Goal: Find specific page/section: Find specific page/section

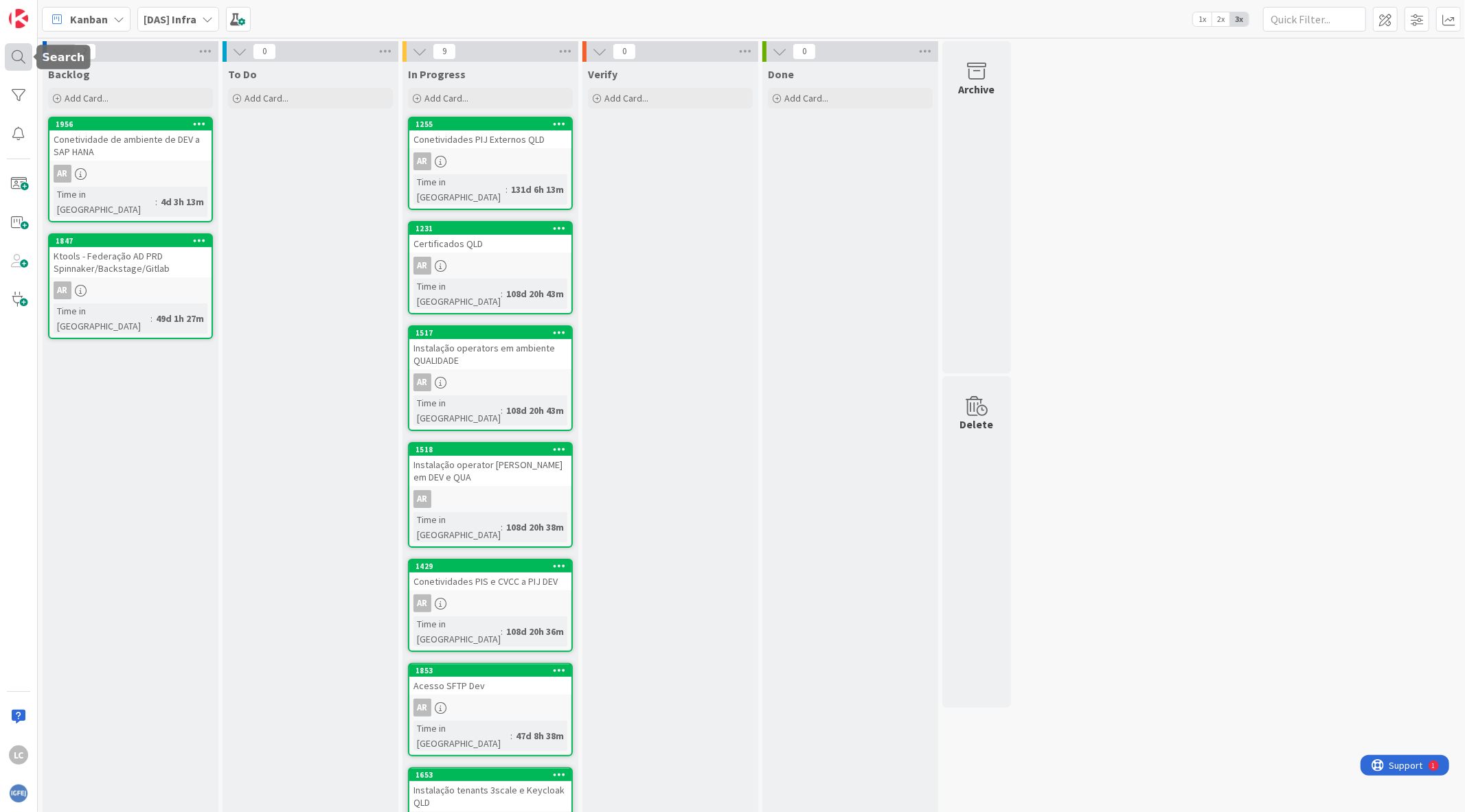
click at [19, 69] on div at bounding box center [19, 57] width 28 height 28
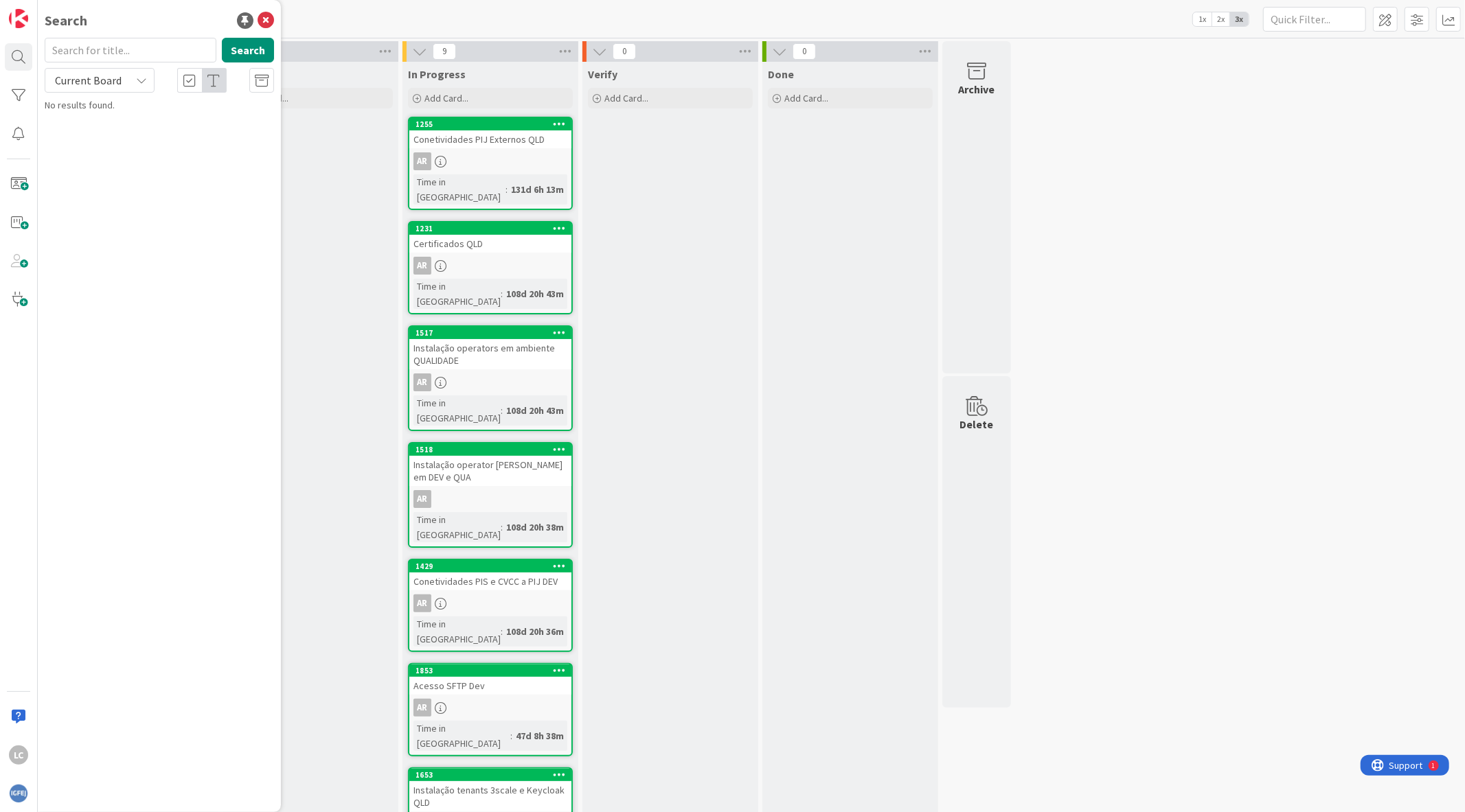
click at [382, 196] on div "To Do Add Card..." at bounding box center [310, 592] width 175 height 1061
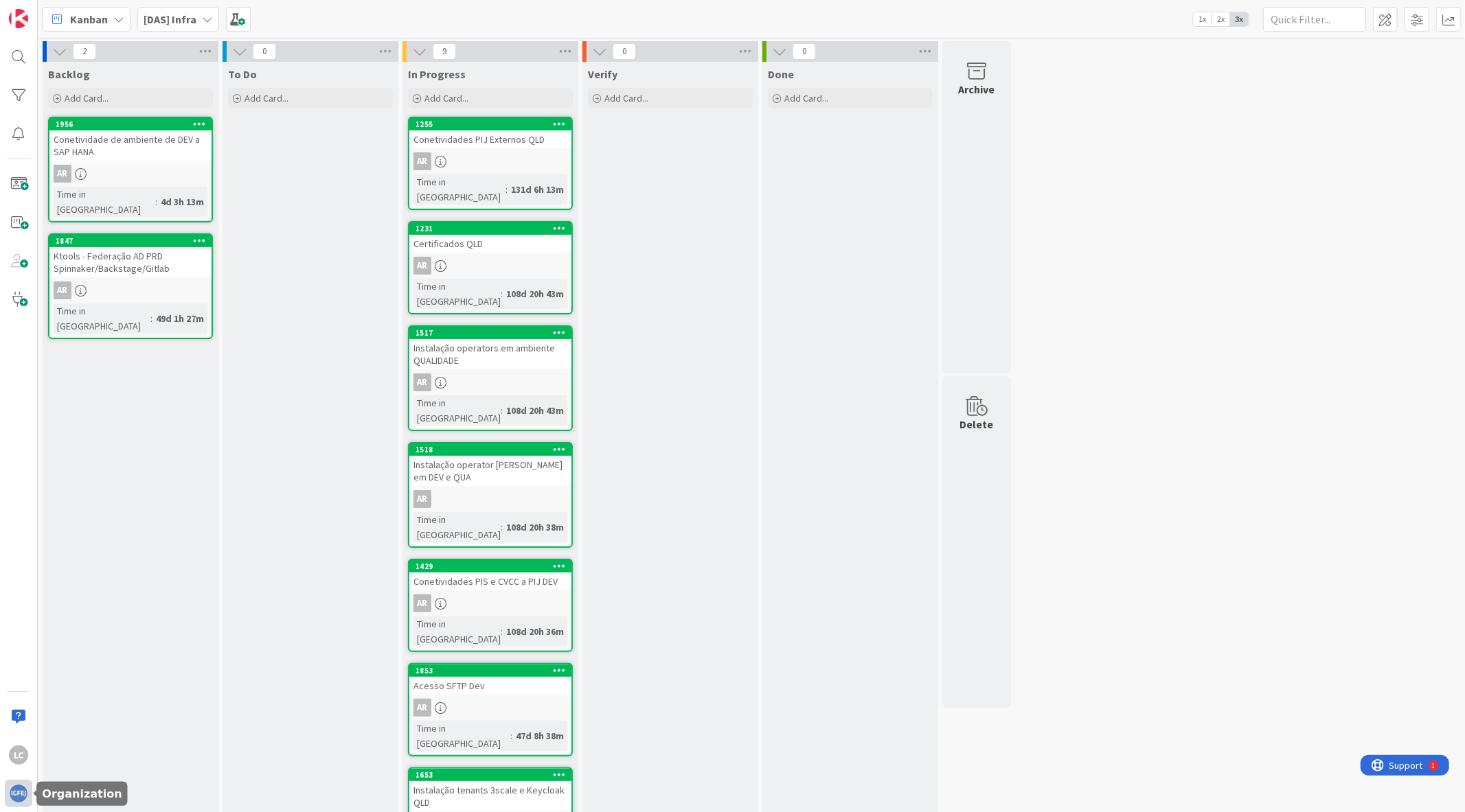
click at [9, 793] on img at bounding box center [19, 794] width 19 height 19
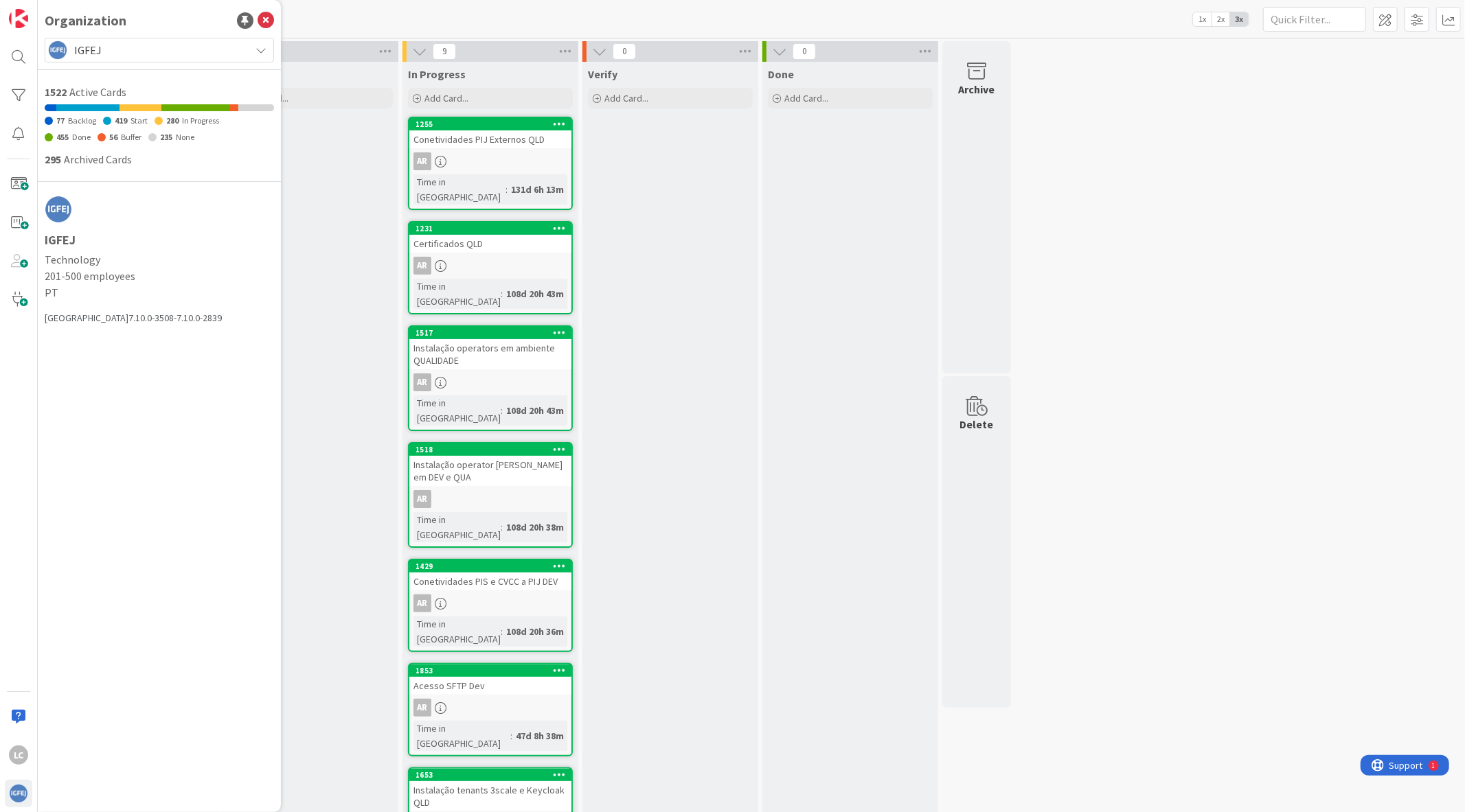
click at [185, 35] on div "Organization IGFEJ 1522 Active Cards 77 Backlog 419 Start 280 In Progress 455 D…" at bounding box center [159, 406] width 243 height 812
click at [189, 44] on span "IGFEJ" at bounding box center [159, 50] width 169 height 19
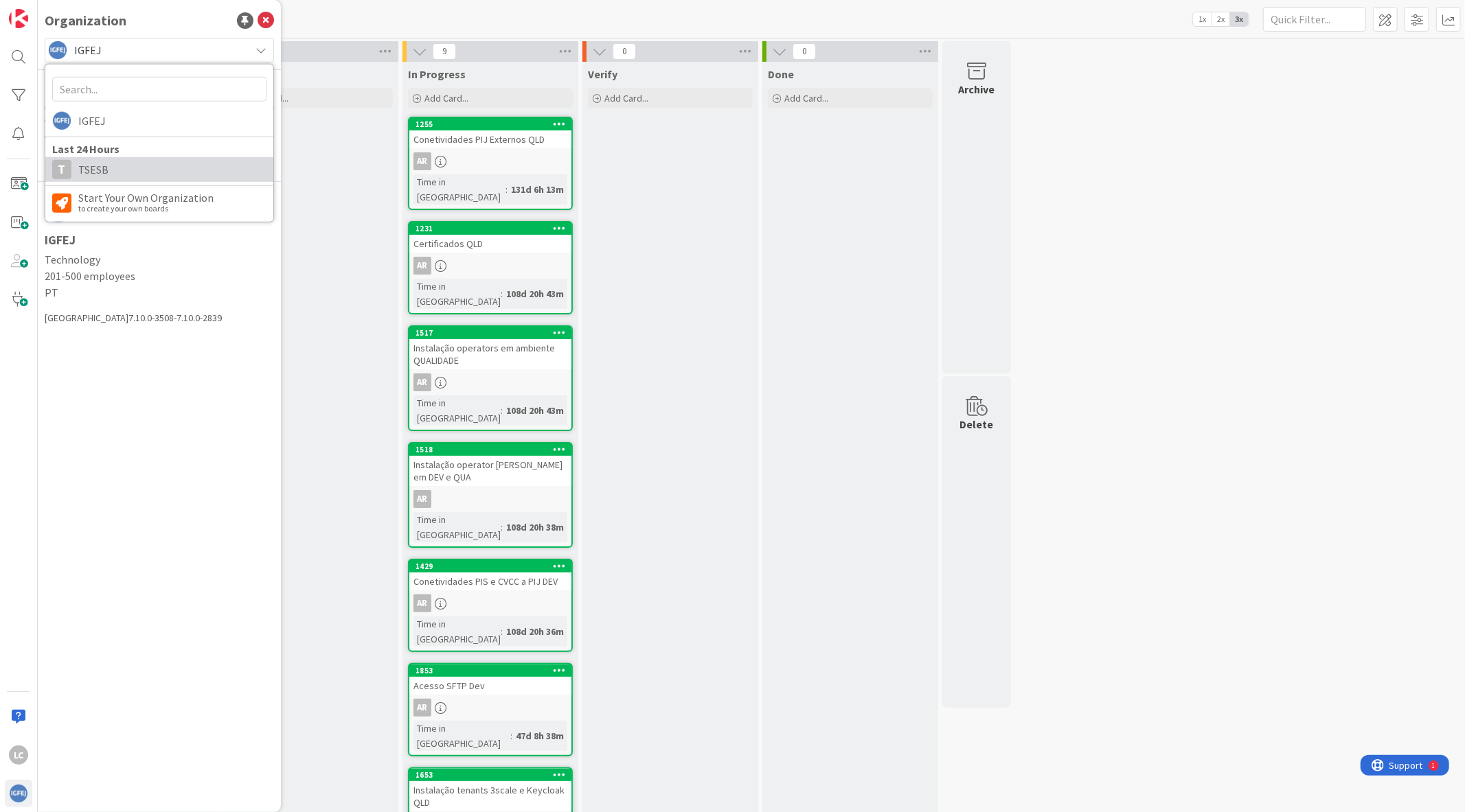
click at [137, 166] on span "TSESB" at bounding box center [172, 170] width 188 height 21
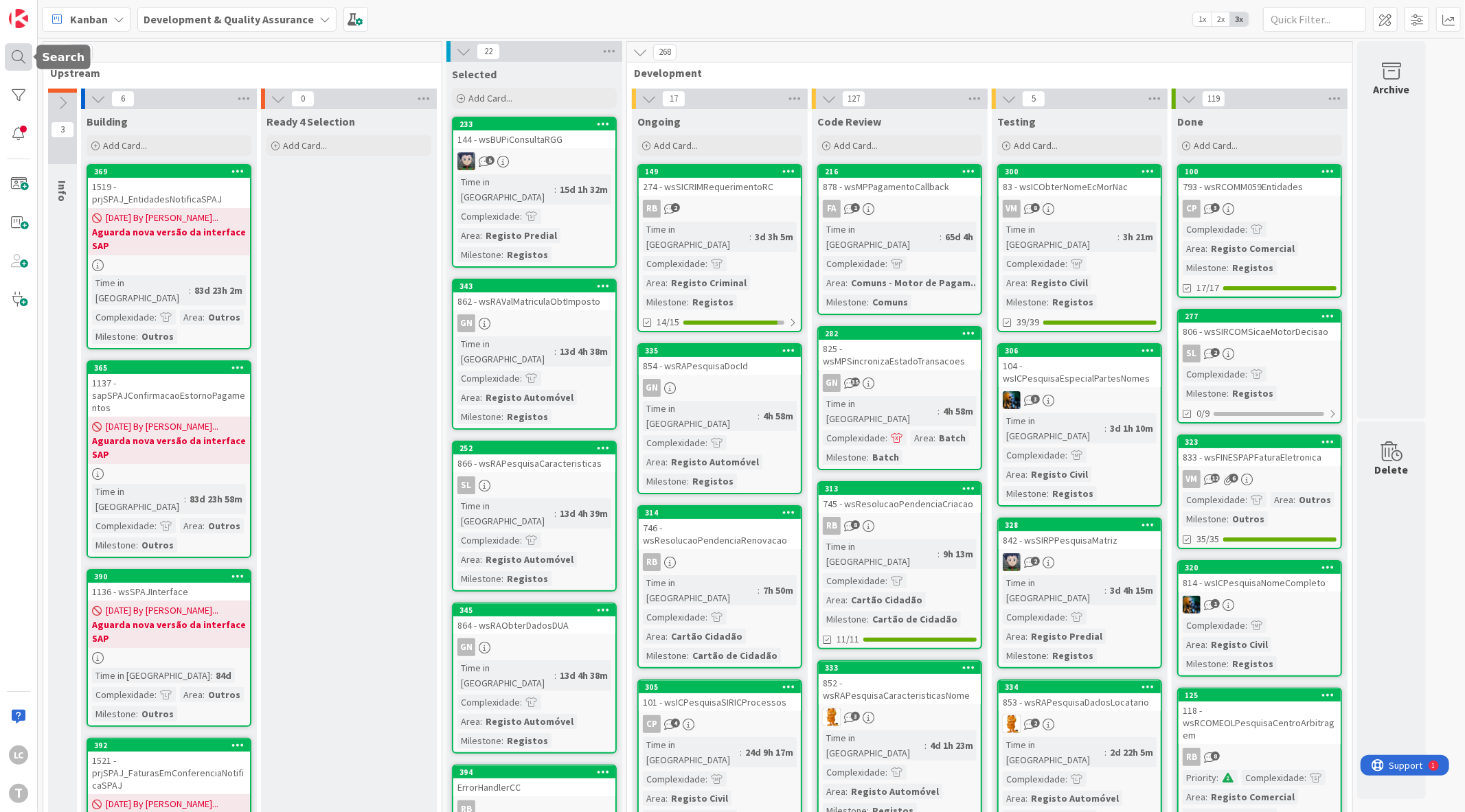
click at [5, 64] on div at bounding box center [19, 57] width 28 height 28
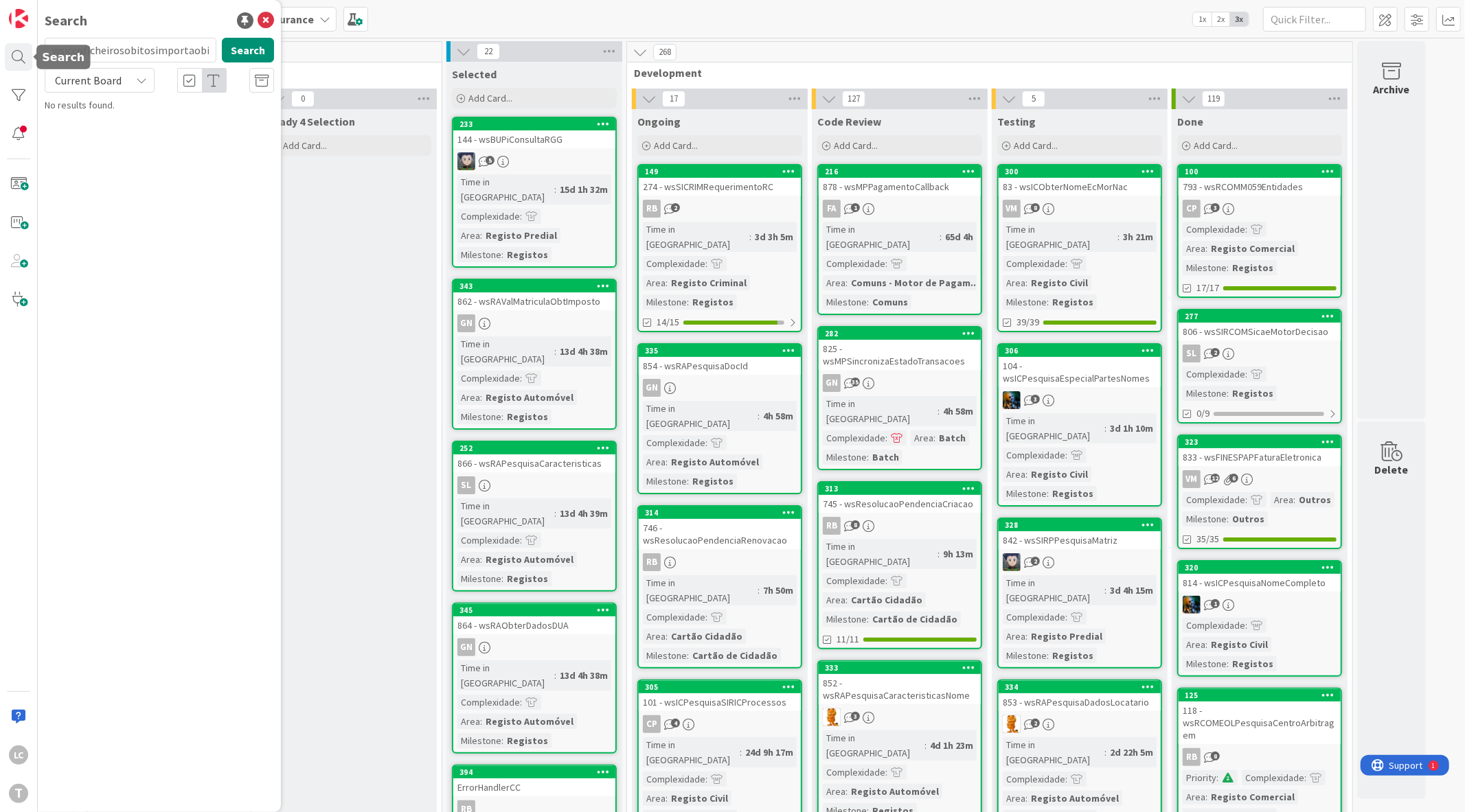
scroll to position [0, 7]
type input "wsiccoficheirosobitosimportaobitos"
click at [105, 43] on input "wsiccoficheirosobitosimportaobitos" at bounding box center [130, 50] width 172 height 25
drag, startPoint x: 110, startPoint y: 46, endPoint x: 0, endPoint y: -3, distance: 120.4
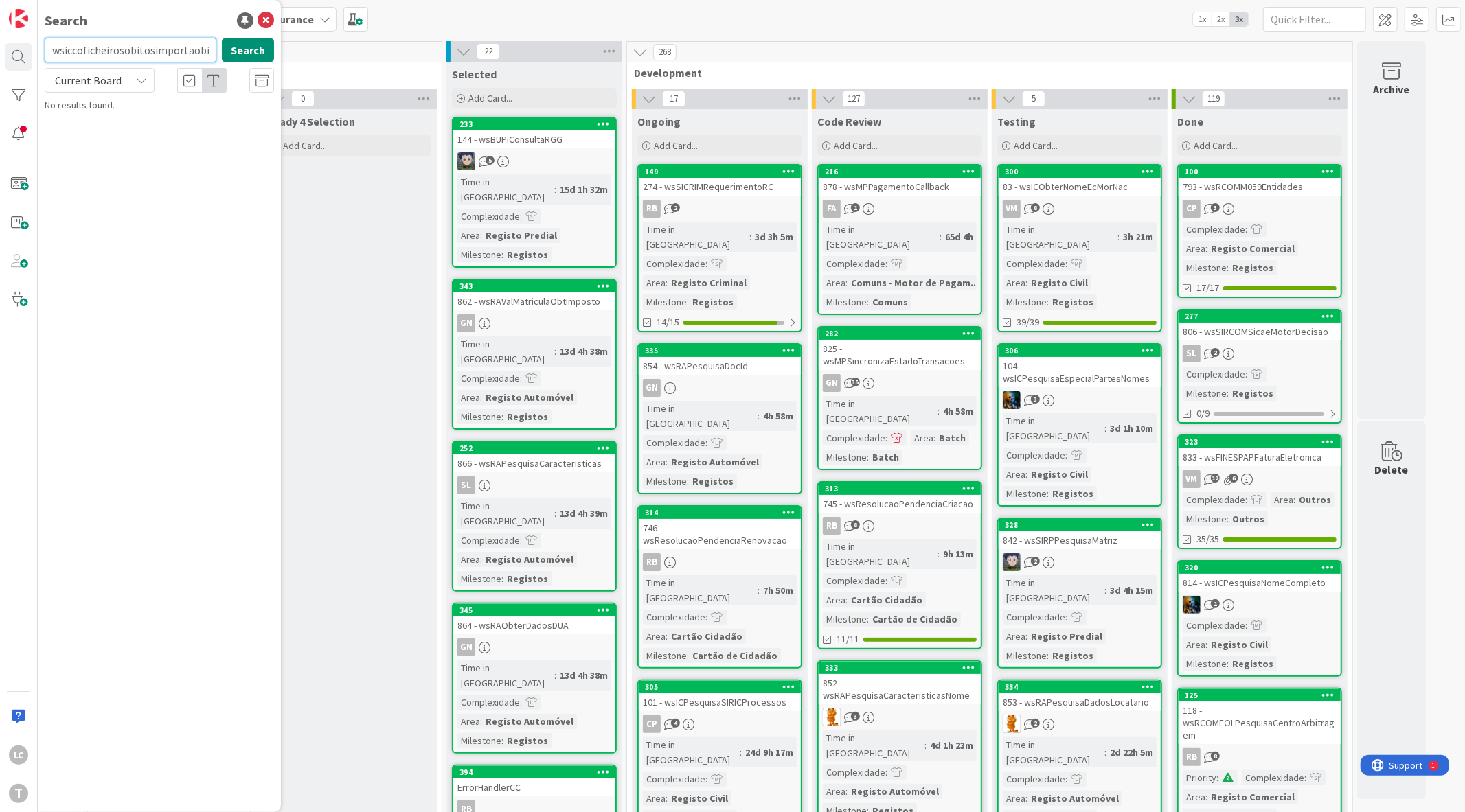
click at [0, 0] on html "LC T Search wsiccoficheirosobitosimportaobitos Search Current Board No results …" at bounding box center [732, 406] width 1465 height 812
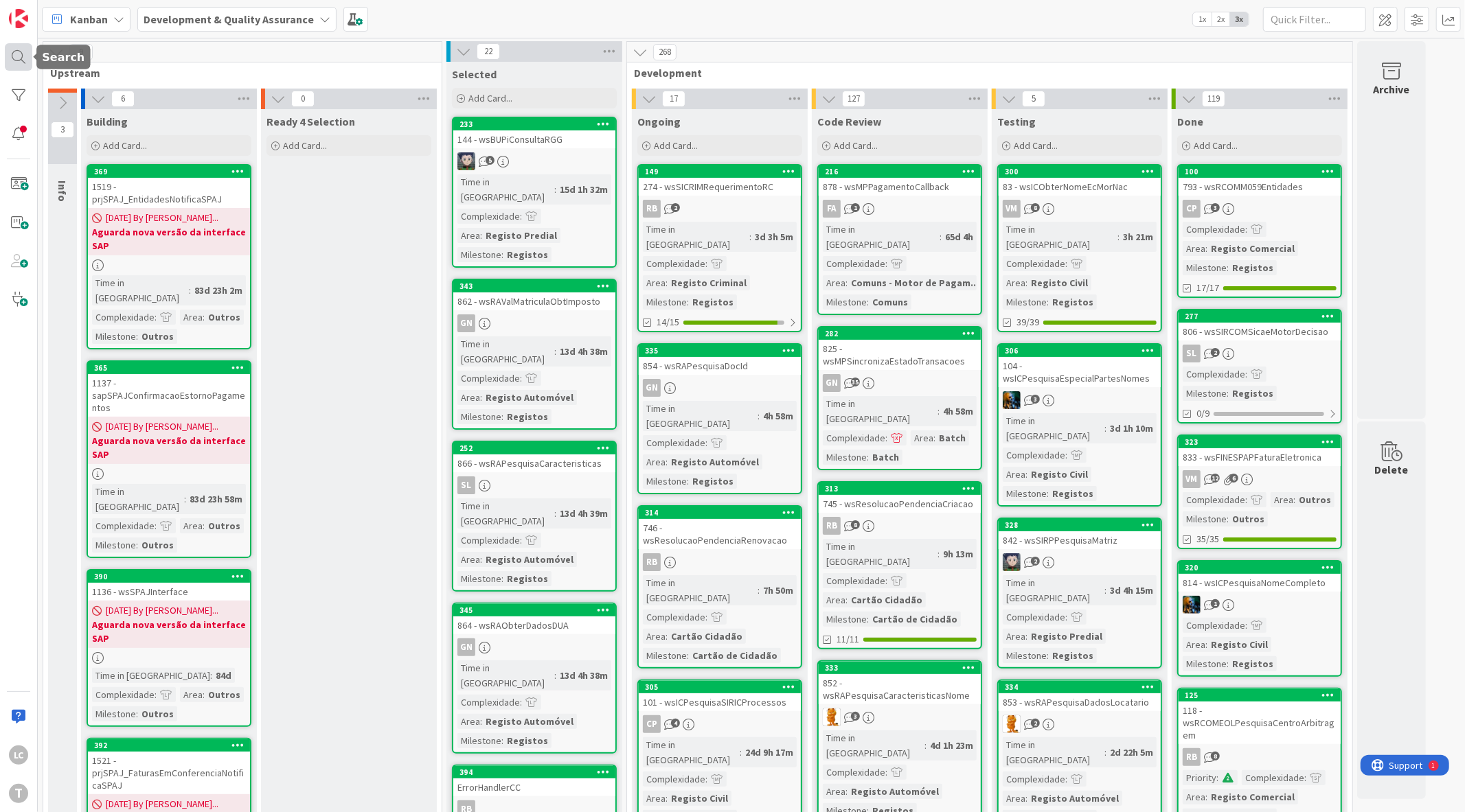
click at [15, 58] on div at bounding box center [19, 57] width 28 height 28
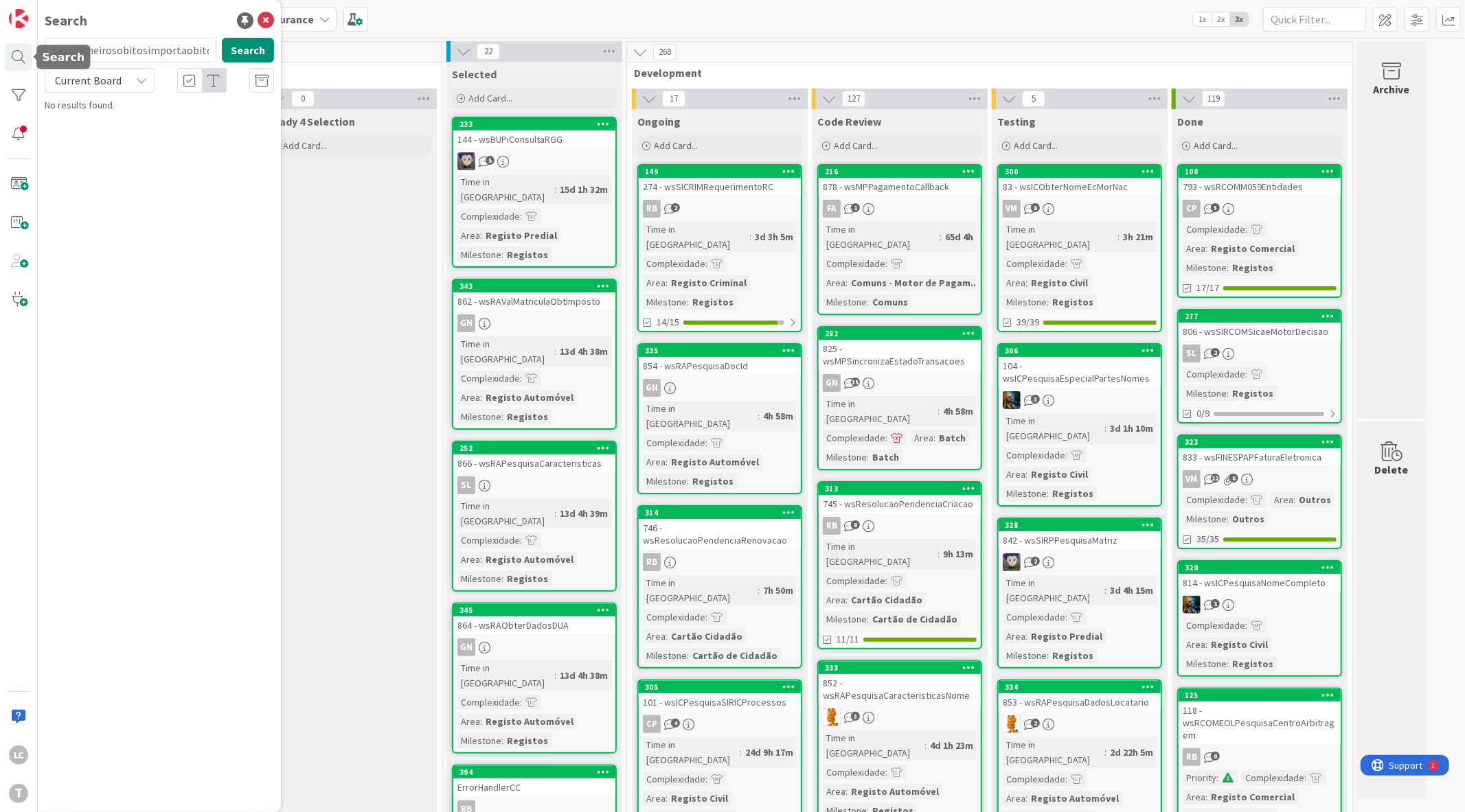
scroll to position [0, 172]
click at [168, 58] on input "wsiccoficheirosobitosimportaobitoswsiccoficheirosobitosimportaobitos" at bounding box center [130, 50] width 172 height 25
type input "wsiccoficheirosobitosimportaobitos"
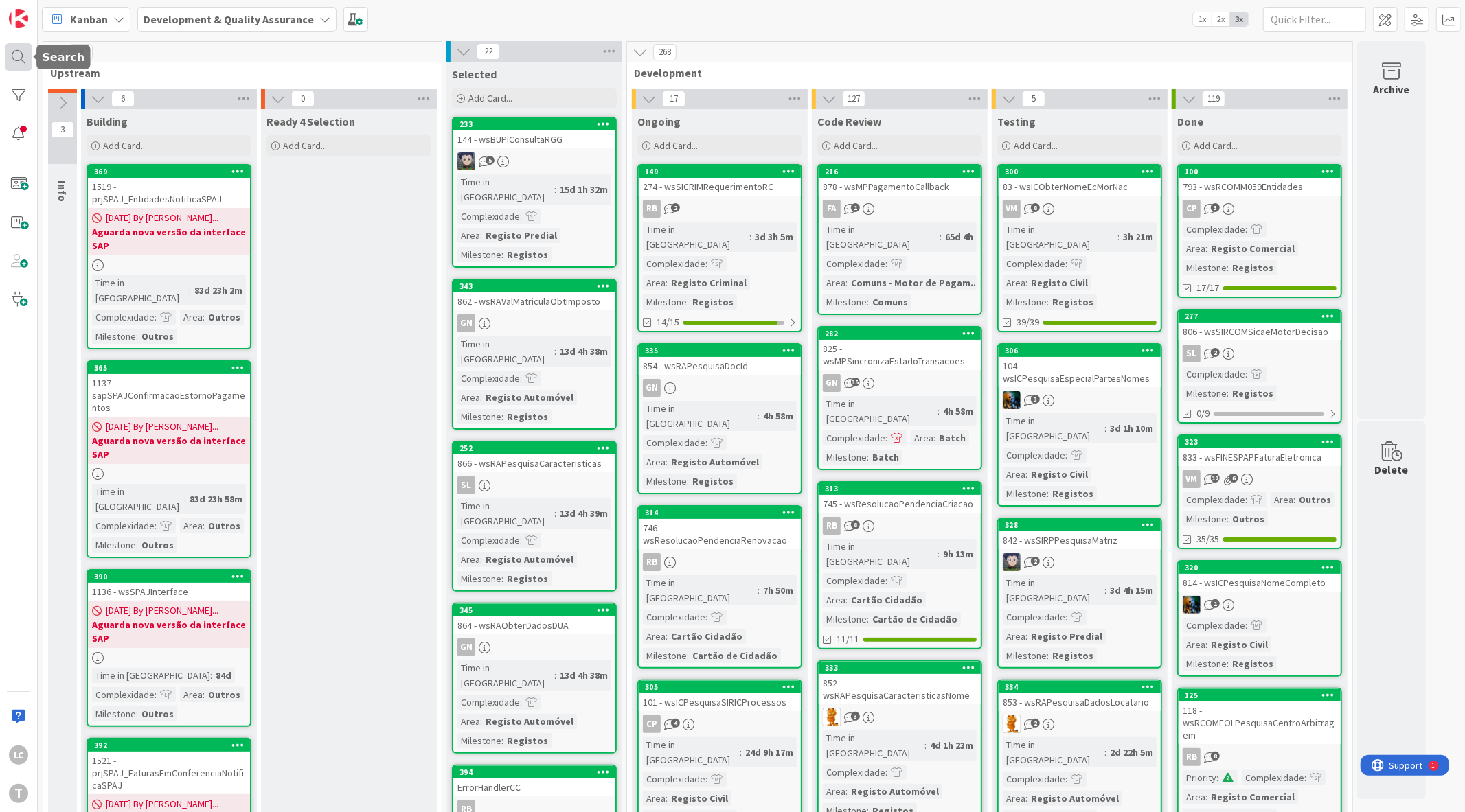
click at [22, 63] on div at bounding box center [19, 57] width 28 height 28
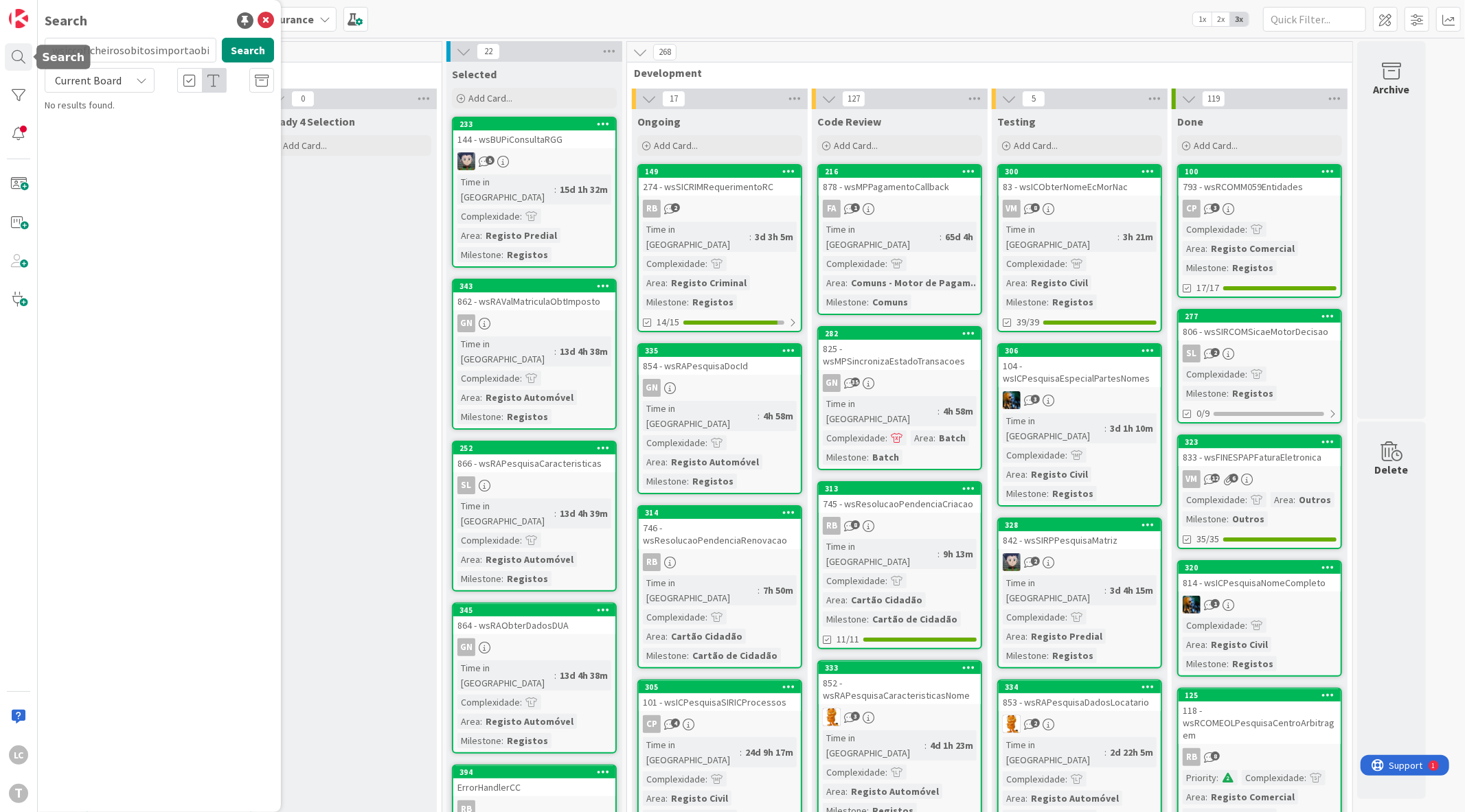
scroll to position [0, 8]
click at [136, 62] on input "wsiccoficheirosobitosimportaobitos" at bounding box center [130, 50] width 172 height 25
drag, startPoint x: 132, startPoint y: 60, endPoint x: 0, endPoint y: 50, distance: 132.4
click at [0, 50] on div "LC T Search wsiccoficheirosobitosimportaobitos Search Current Board No results …" at bounding box center [19, 406] width 37 height 812
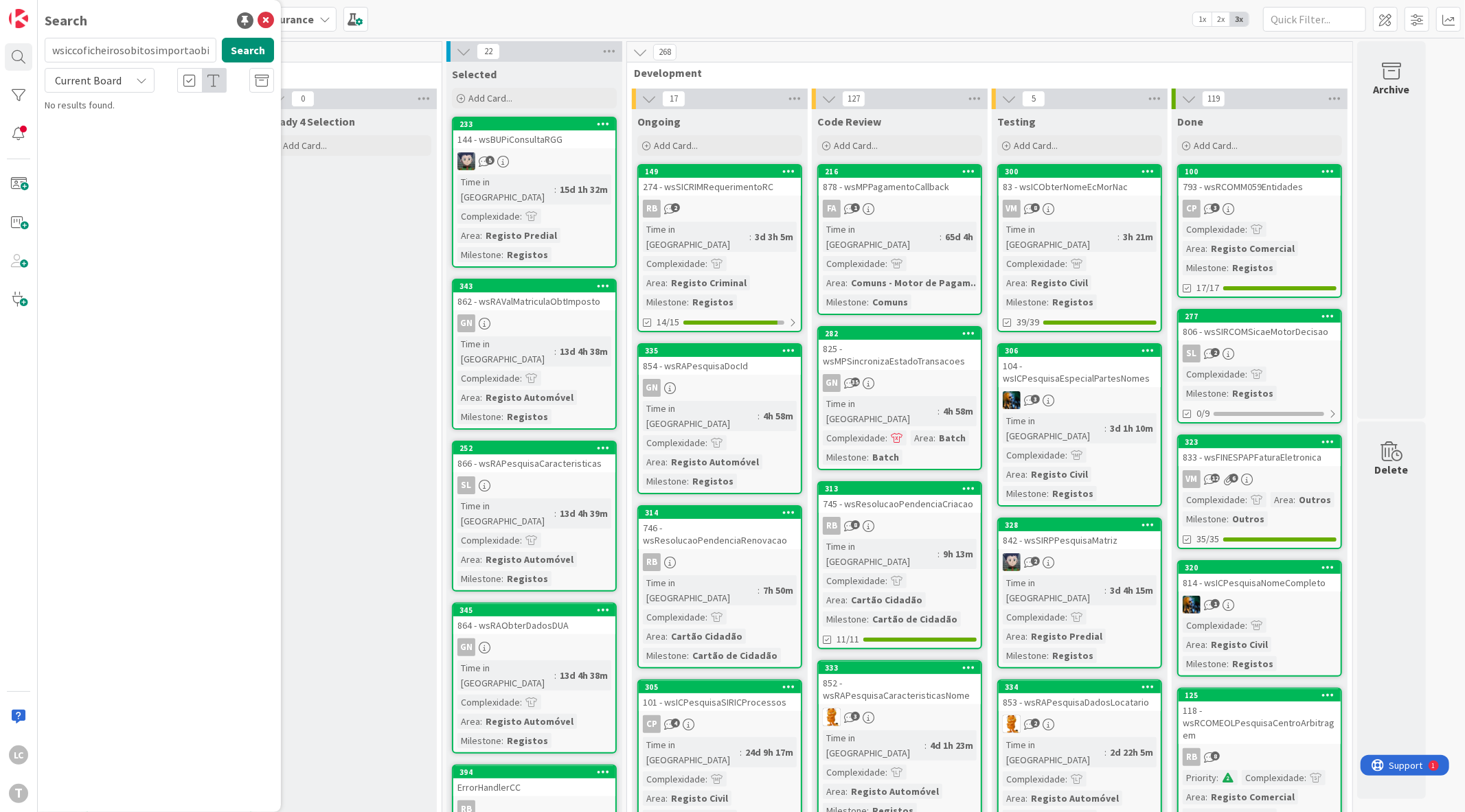
click at [105, 62] on input "wsiccoficheirosobitosimportaobitos" at bounding box center [130, 50] width 172 height 25
click at [64, 50] on input "wsiccoficheirosobitosimportaobitos" at bounding box center [130, 50] width 172 height 25
type input "iccoficheirosobitosimportaobitos"
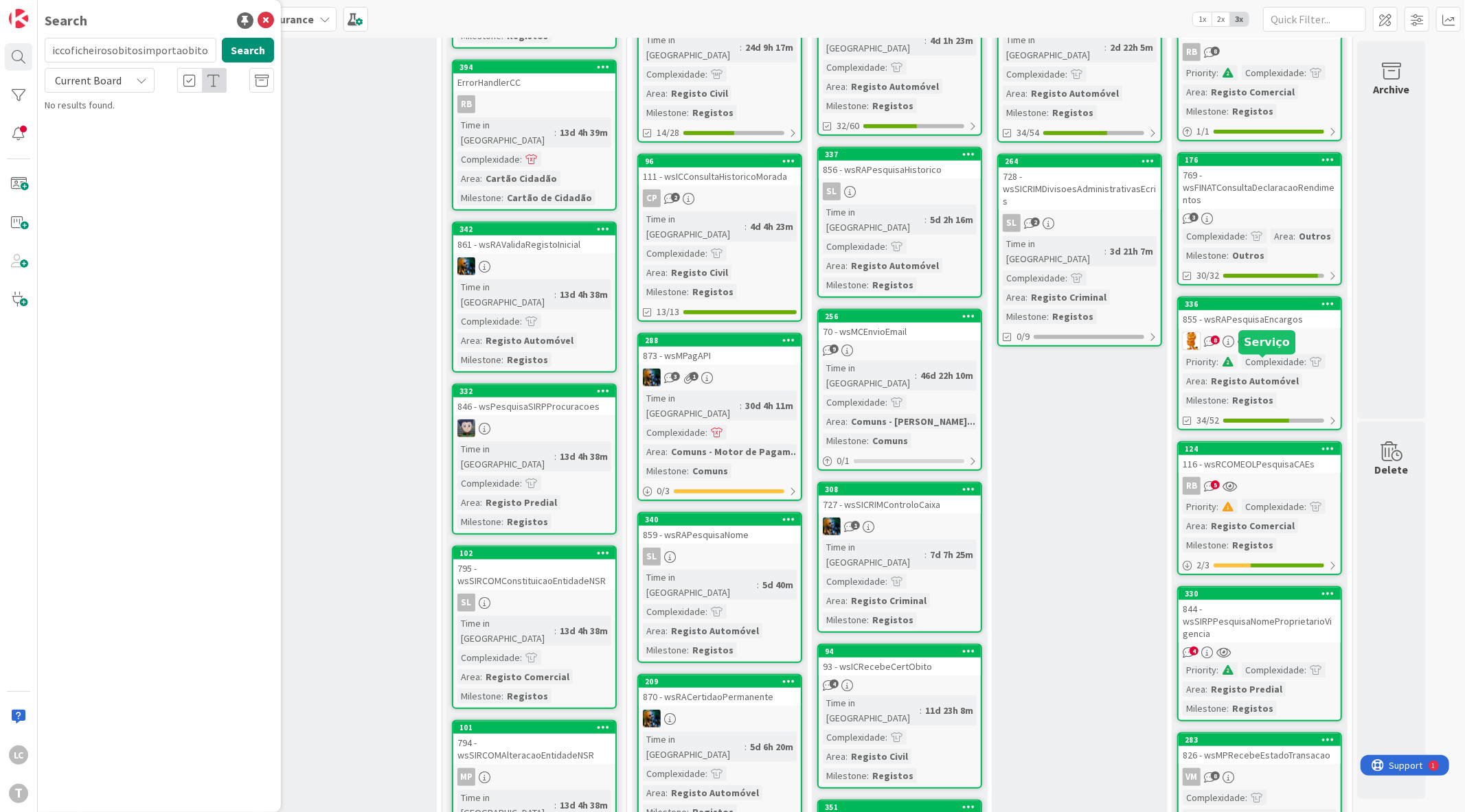
scroll to position [952, 0]
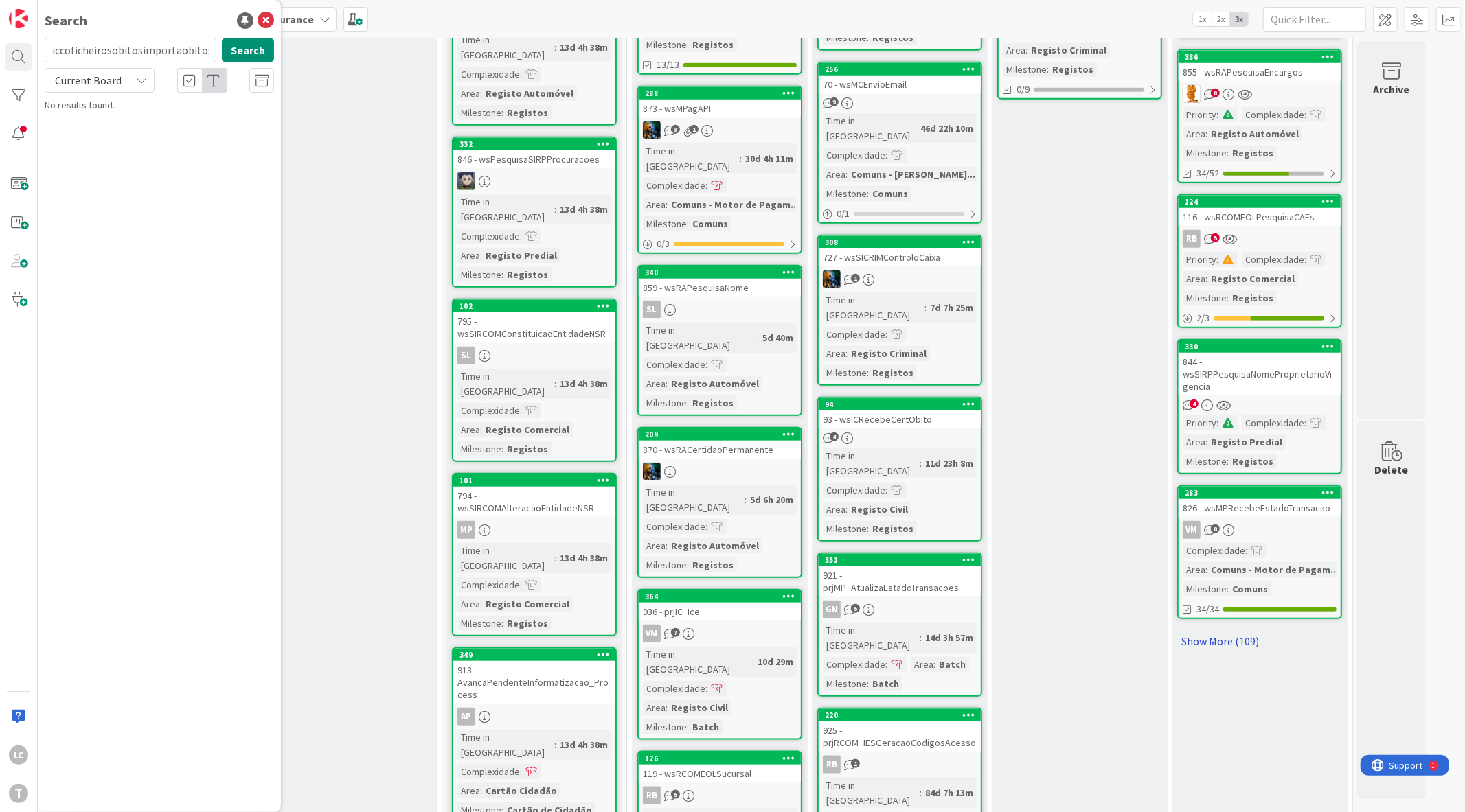
click at [1192, 630] on link "Show More (109)" at bounding box center [1260, 641] width 165 height 22
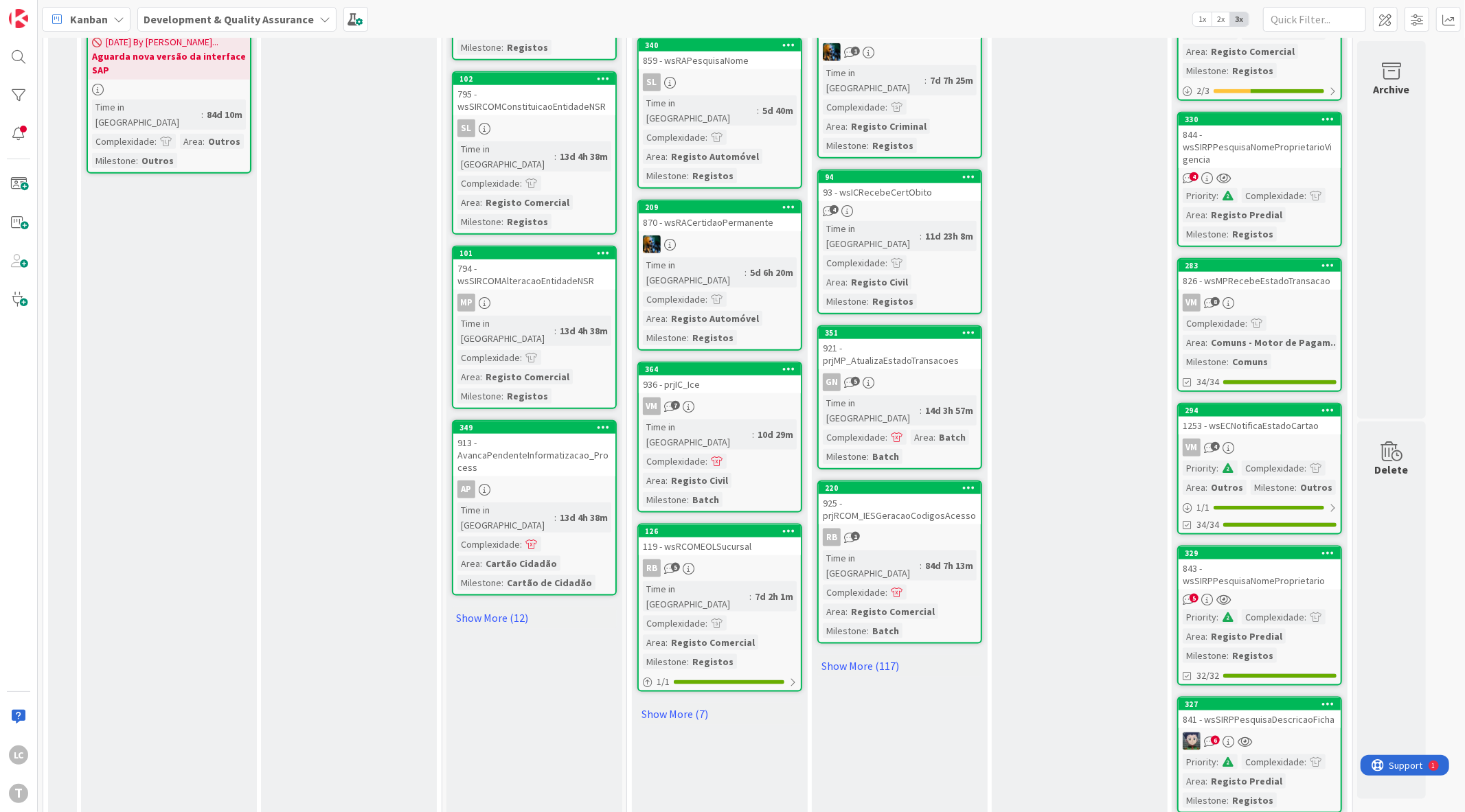
scroll to position [1182, 0]
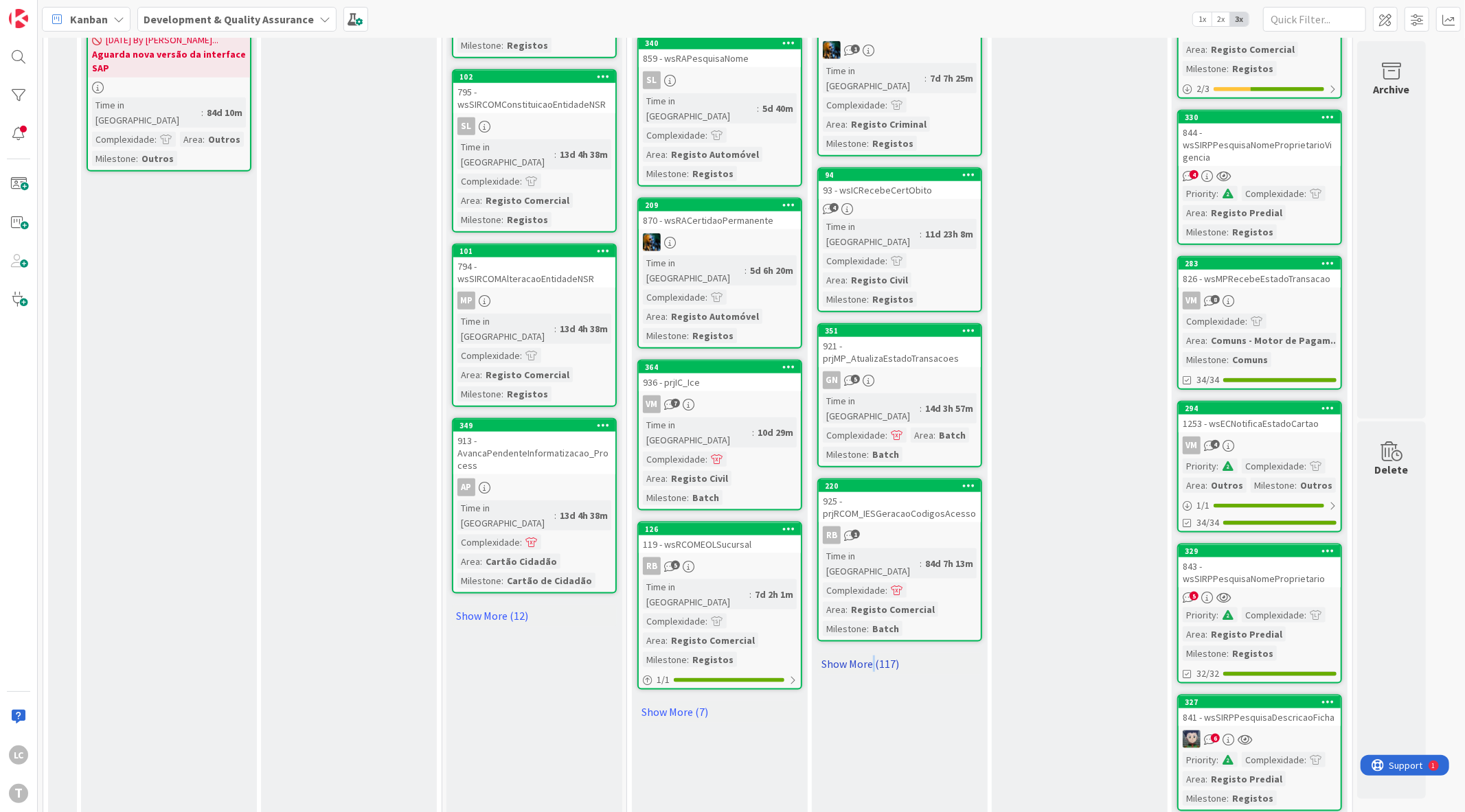
click at [873, 653] on link "Show More (117)" at bounding box center [900, 664] width 165 height 22
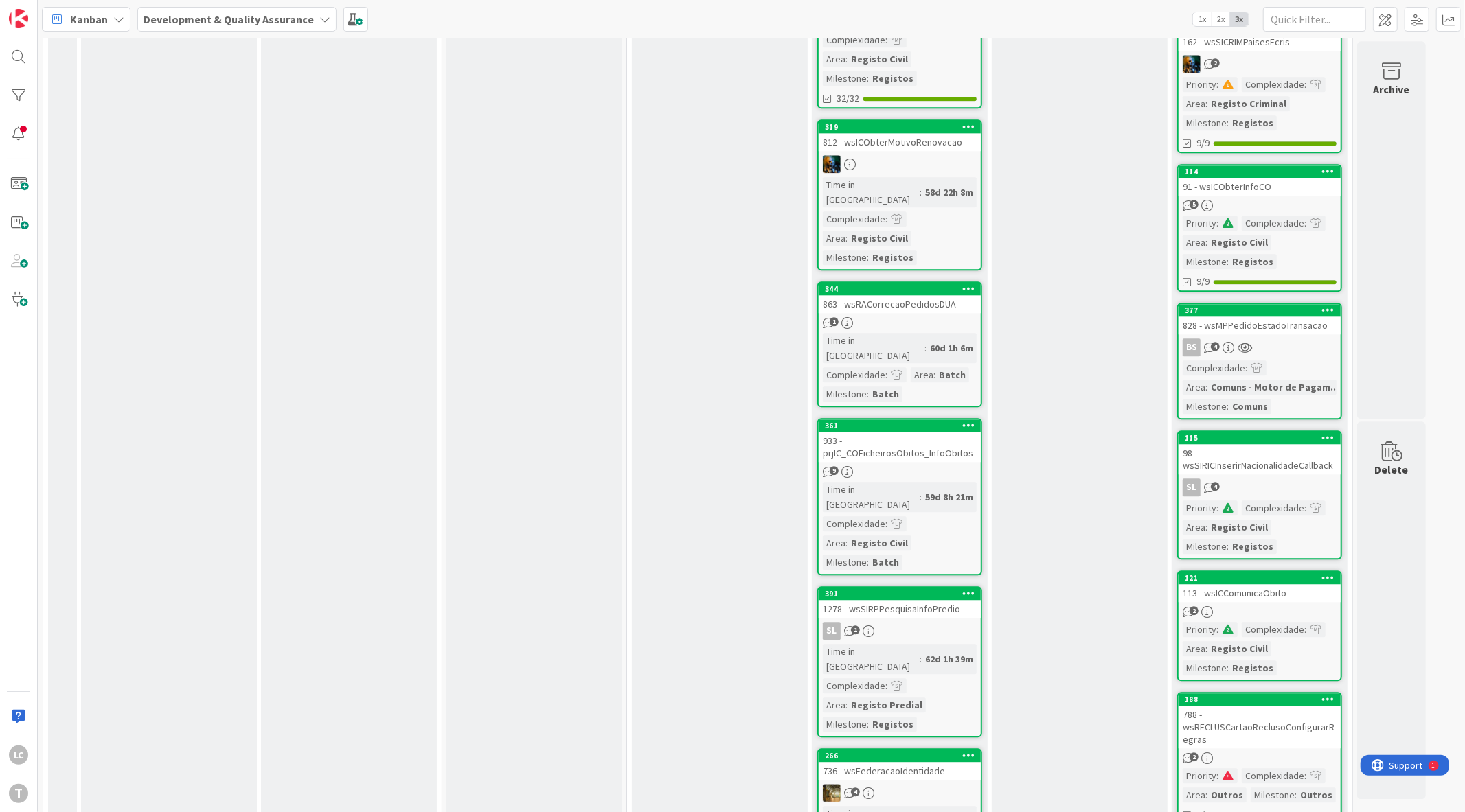
scroll to position [388, 0]
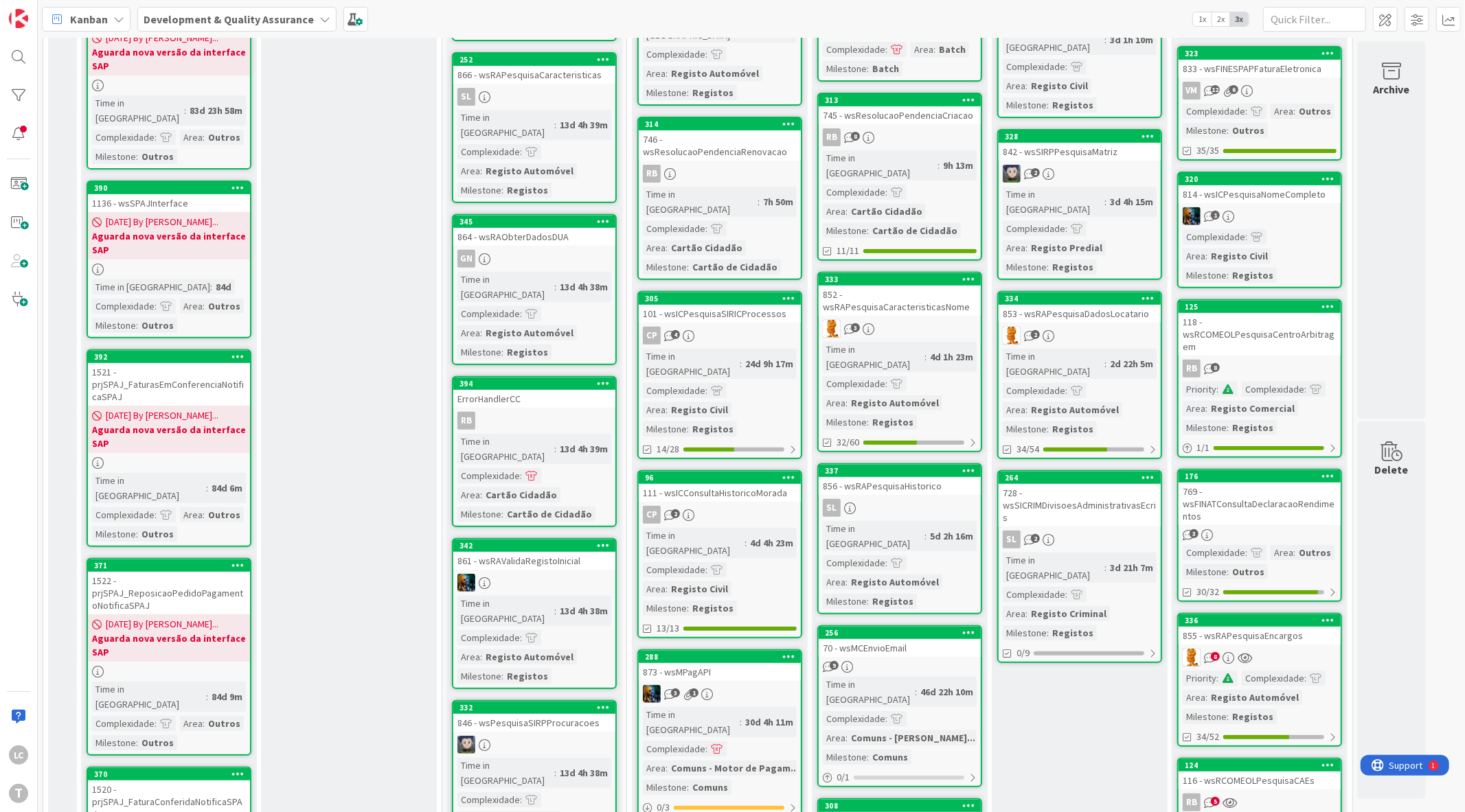
click at [19, 59] on div at bounding box center [19, 57] width 28 height 28
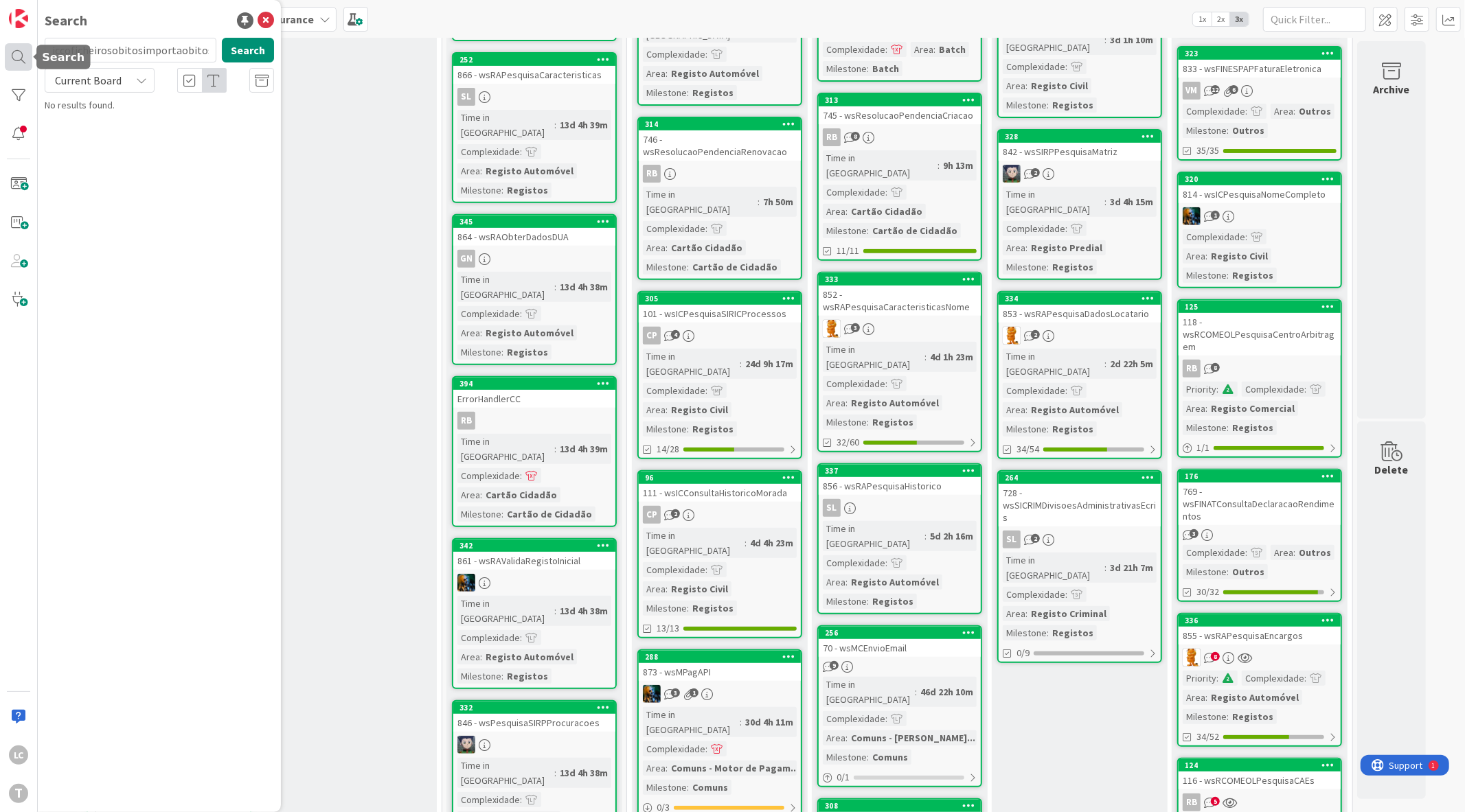
scroll to position [0, 60]
click at [139, 58] on input "iccoficheirosobitosimportaobitosimportaobitos" at bounding box center [130, 50] width 172 height 25
type input "importaobitos"
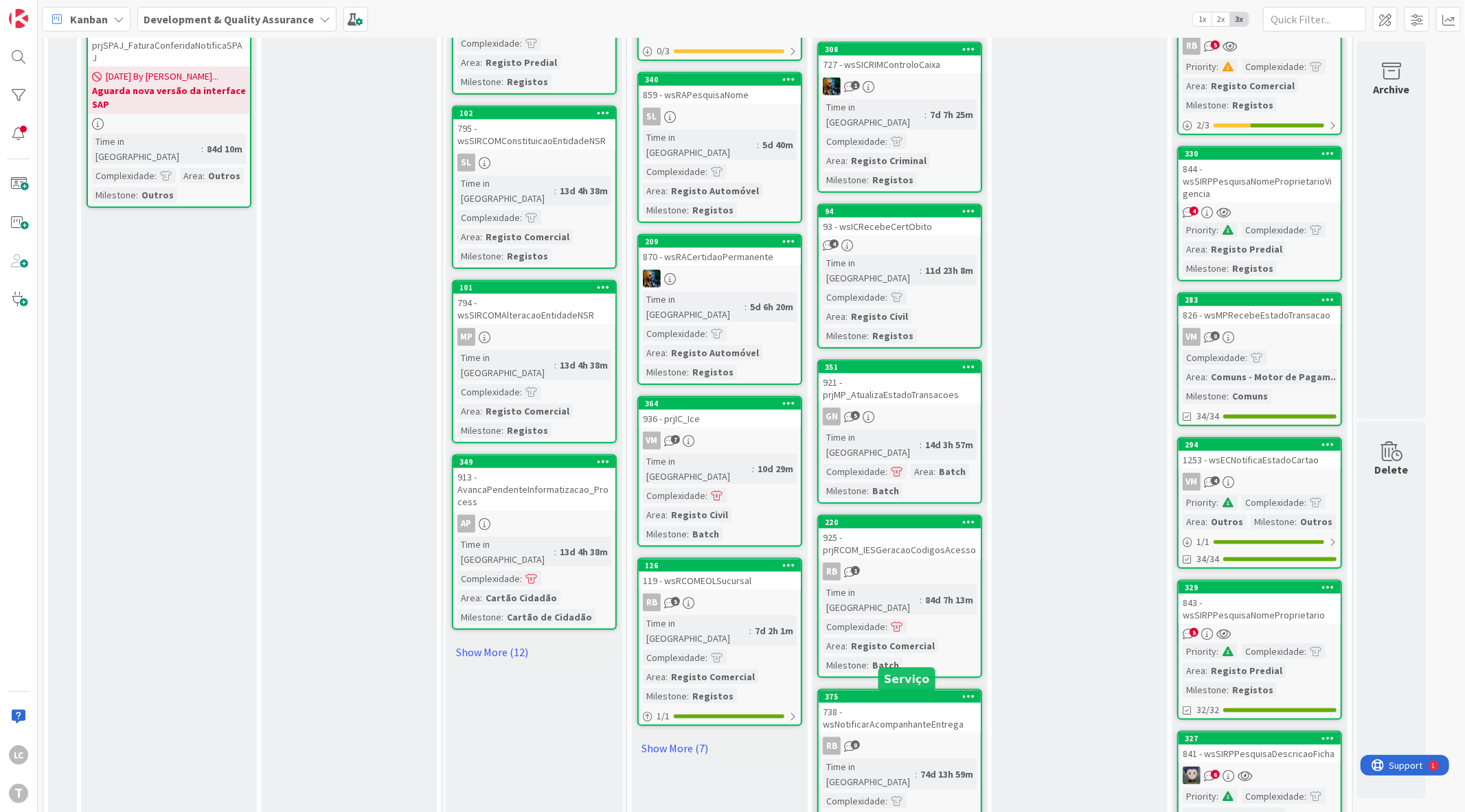
scroll to position [1304, 0]
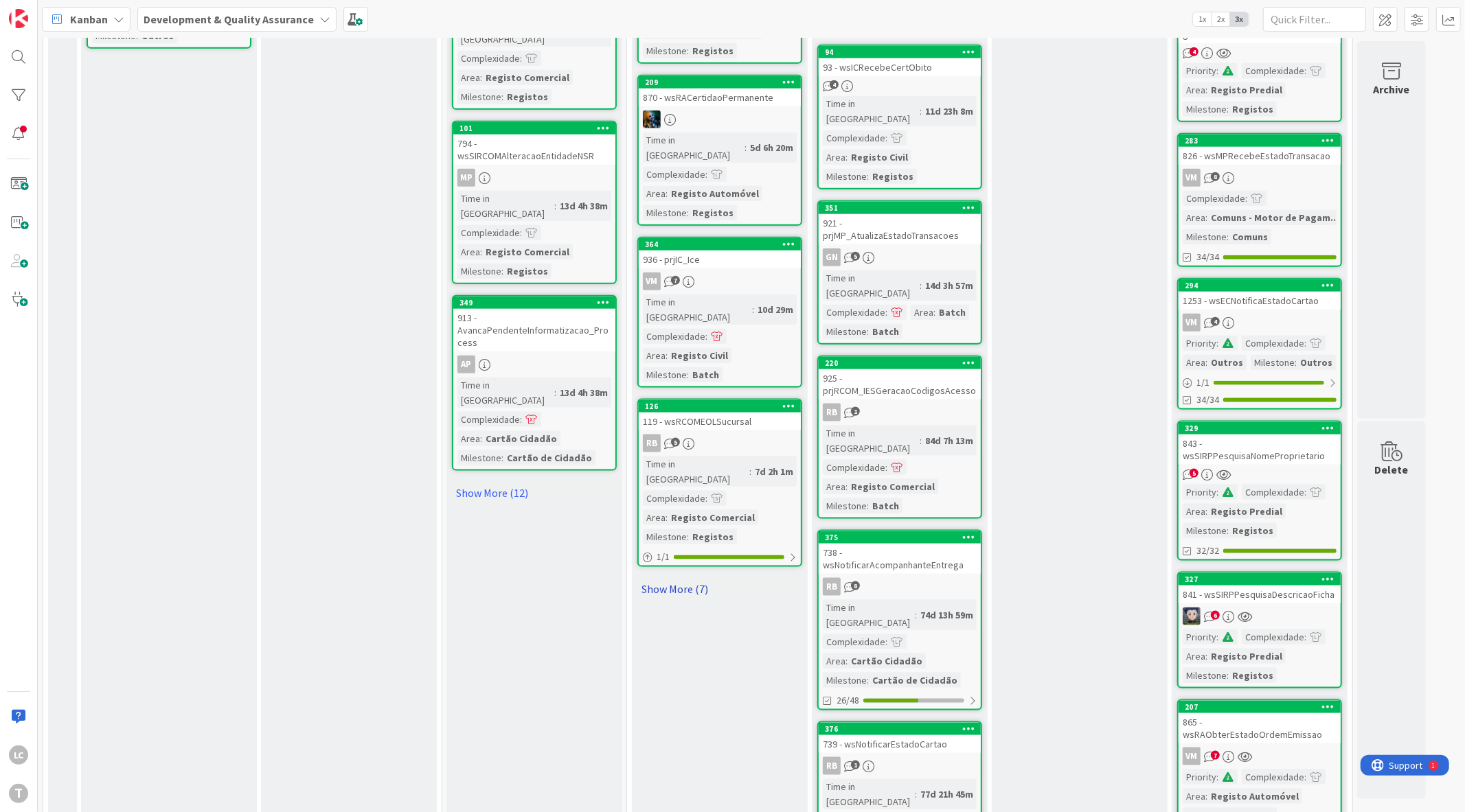
click at [676, 578] on link "Show More (7)" at bounding box center [720, 589] width 165 height 22
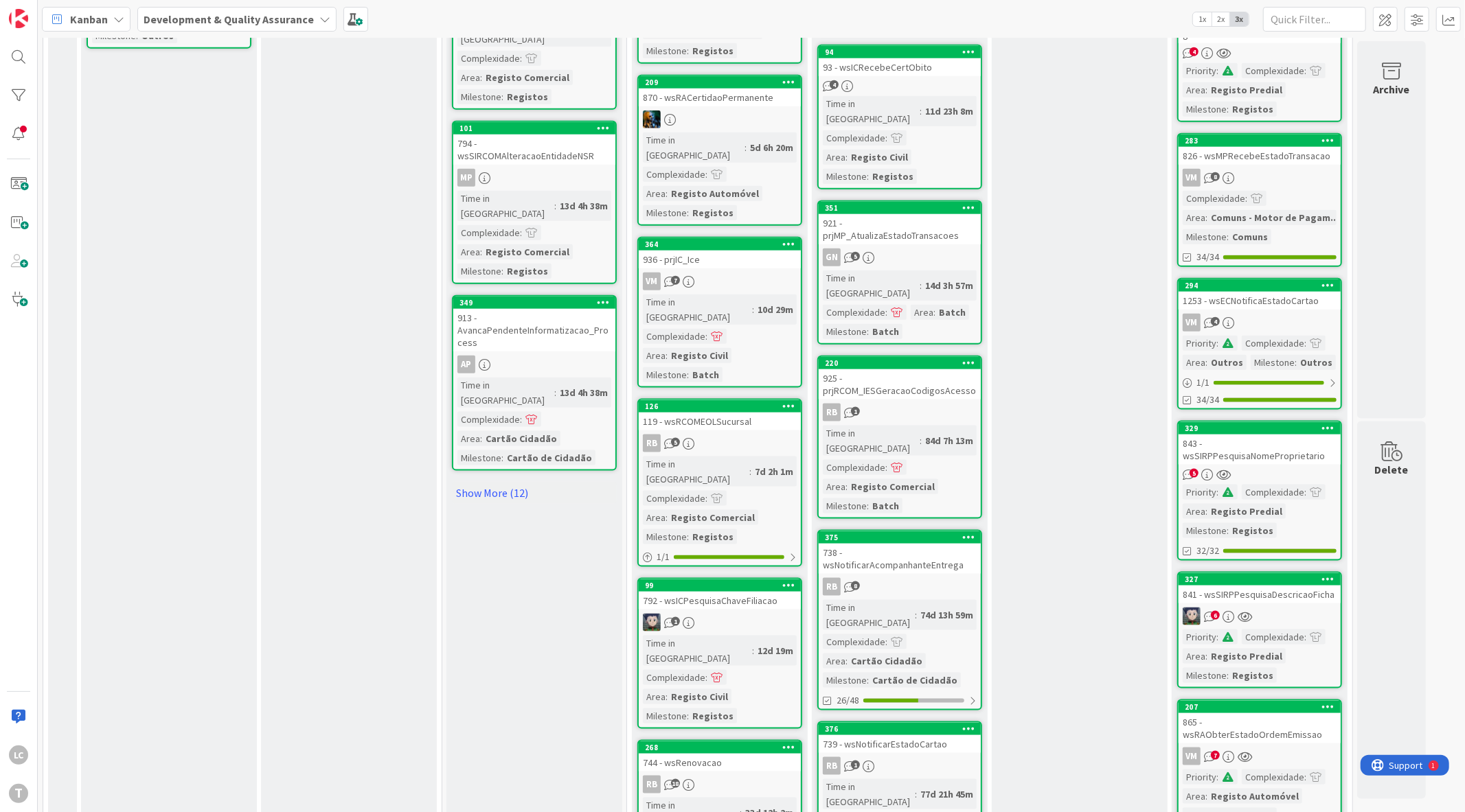
click at [497, 482] on link "Show More (12)" at bounding box center [535, 493] width 165 height 22
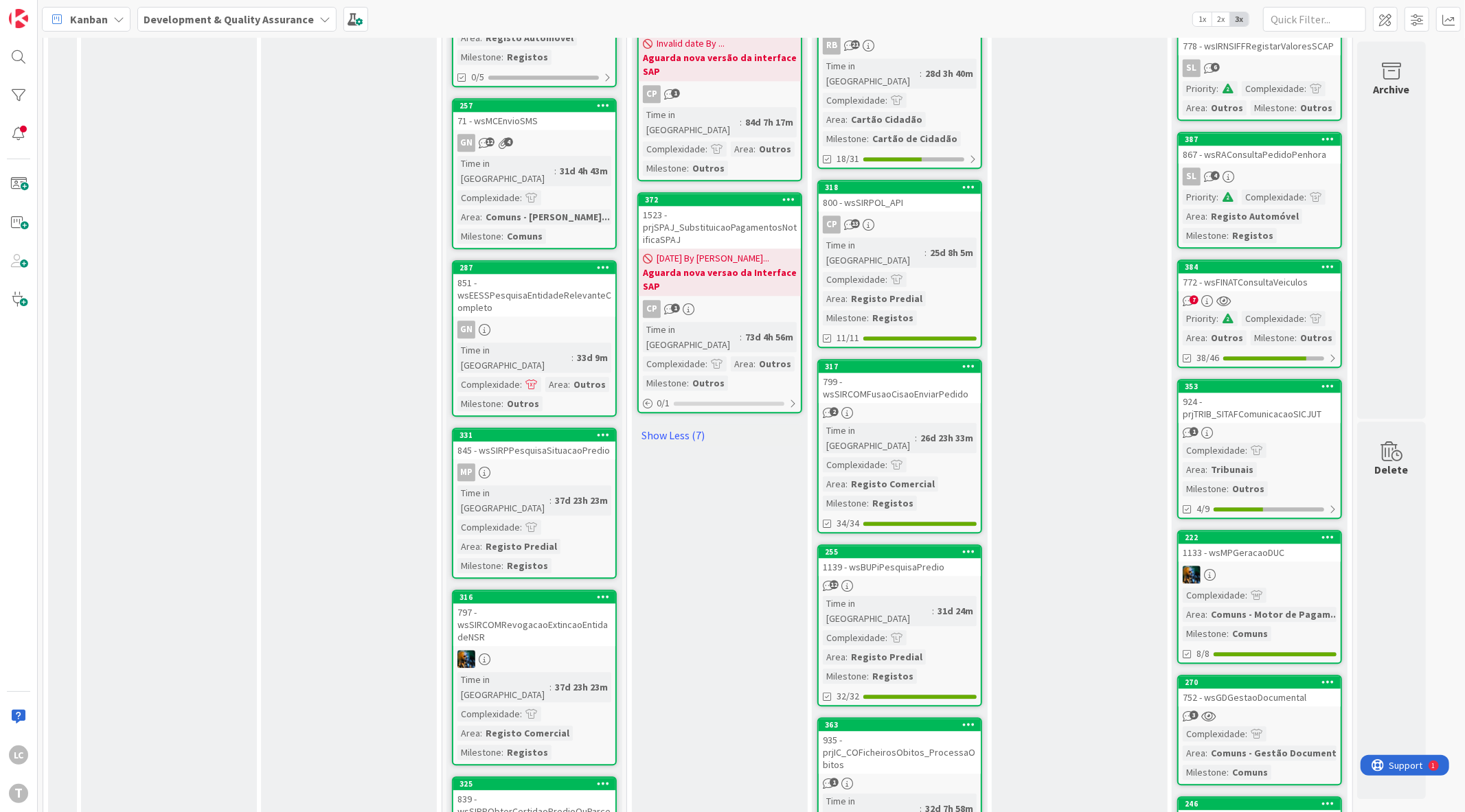
scroll to position [2498, 0]
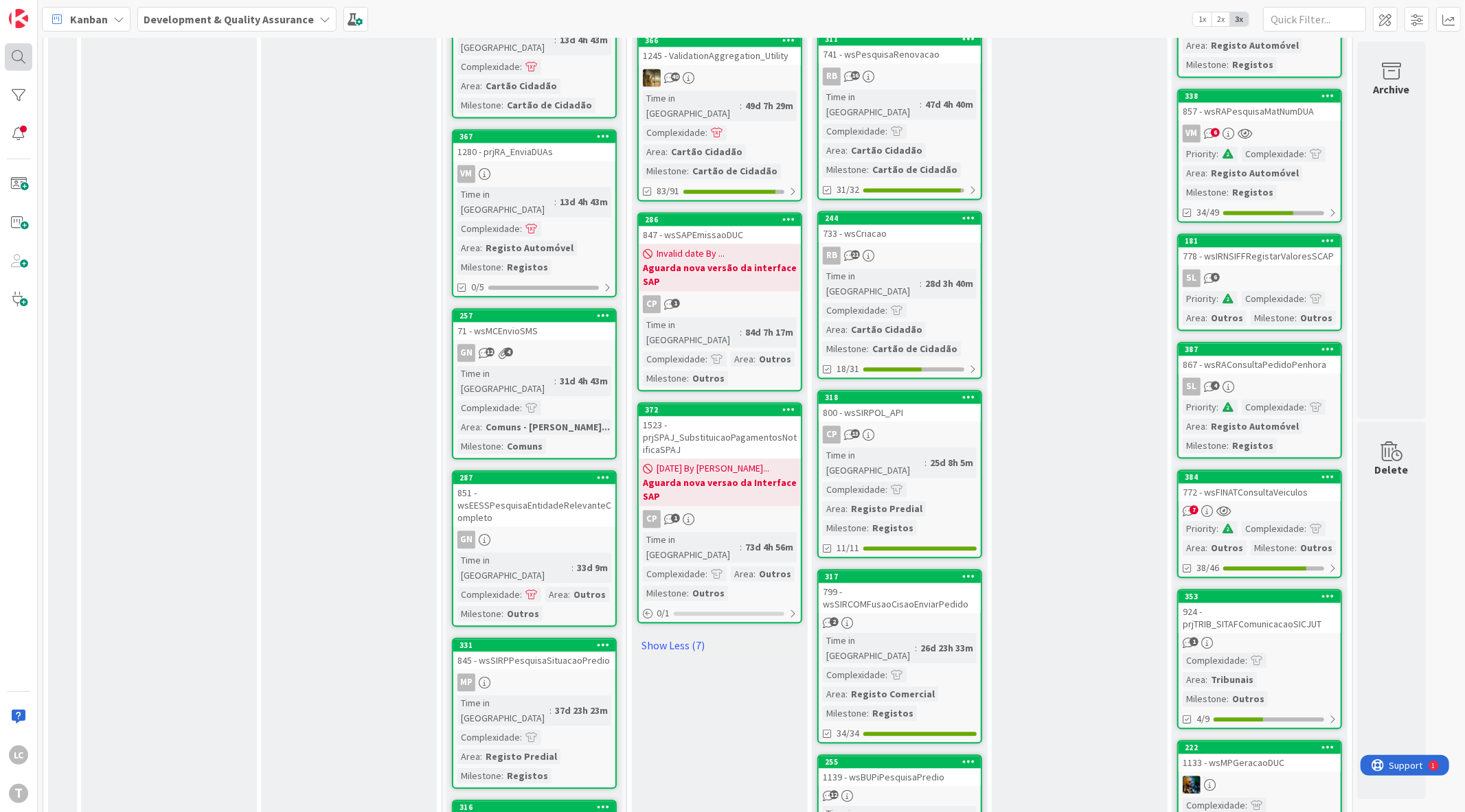
click at [33, 62] on div "LC T" at bounding box center [19, 406] width 37 height 812
click at [25, 65] on div at bounding box center [19, 57] width 28 height 28
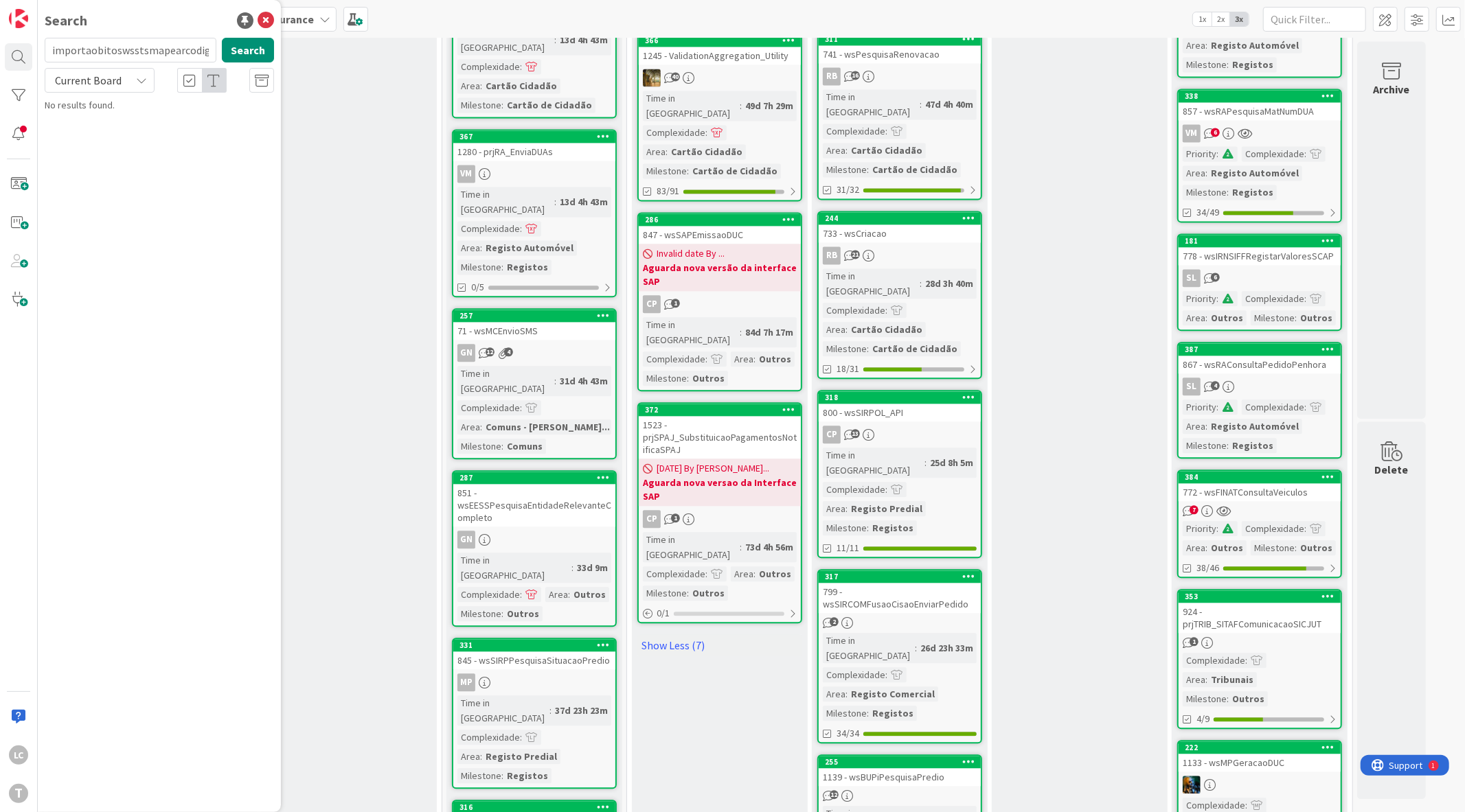
click at [87, 51] on input "importaobitoswsstsmapearcodigo" at bounding box center [130, 50] width 172 height 25
type input "wsstsmapearcodigo"
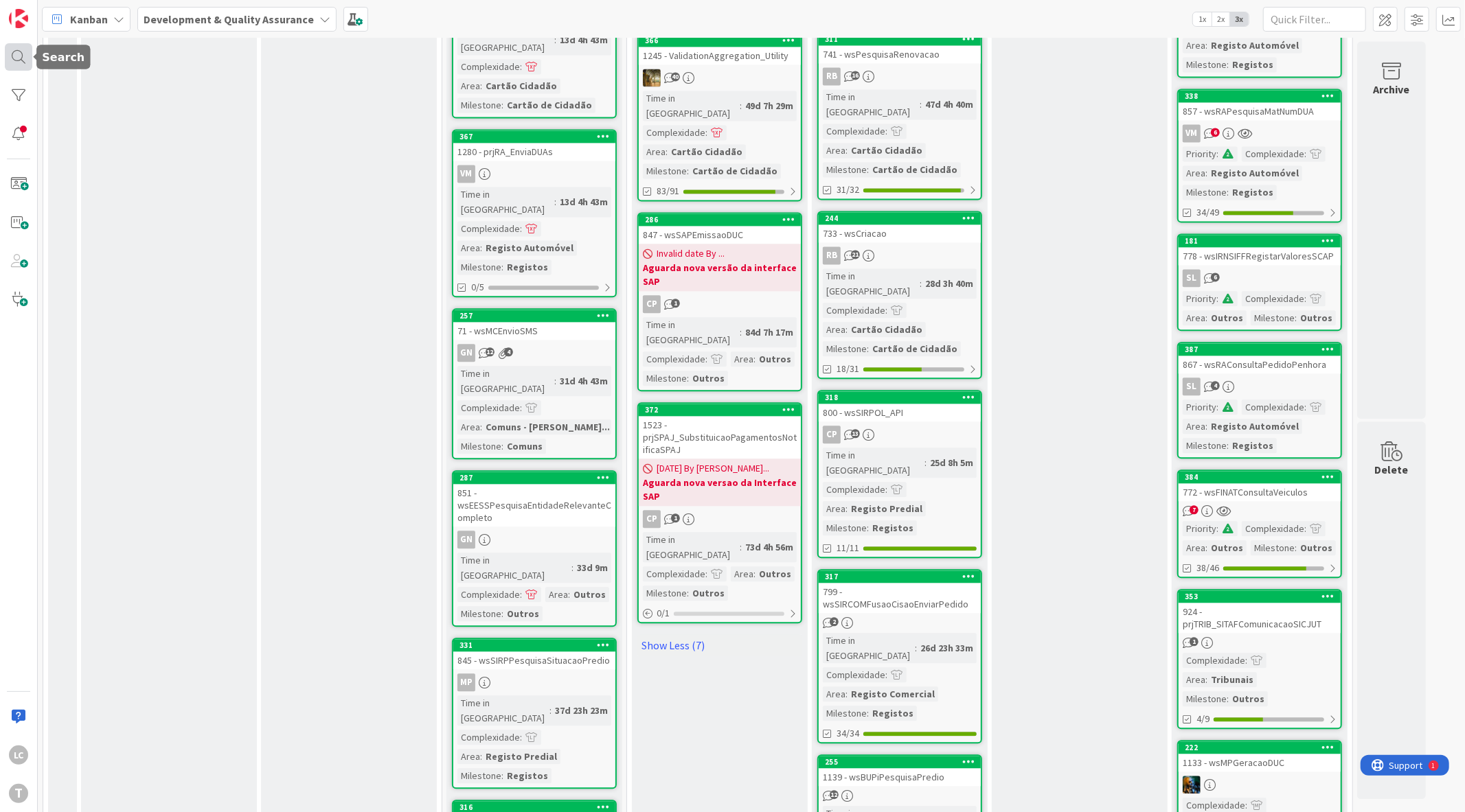
click at [28, 64] on div at bounding box center [19, 57] width 28 height 28
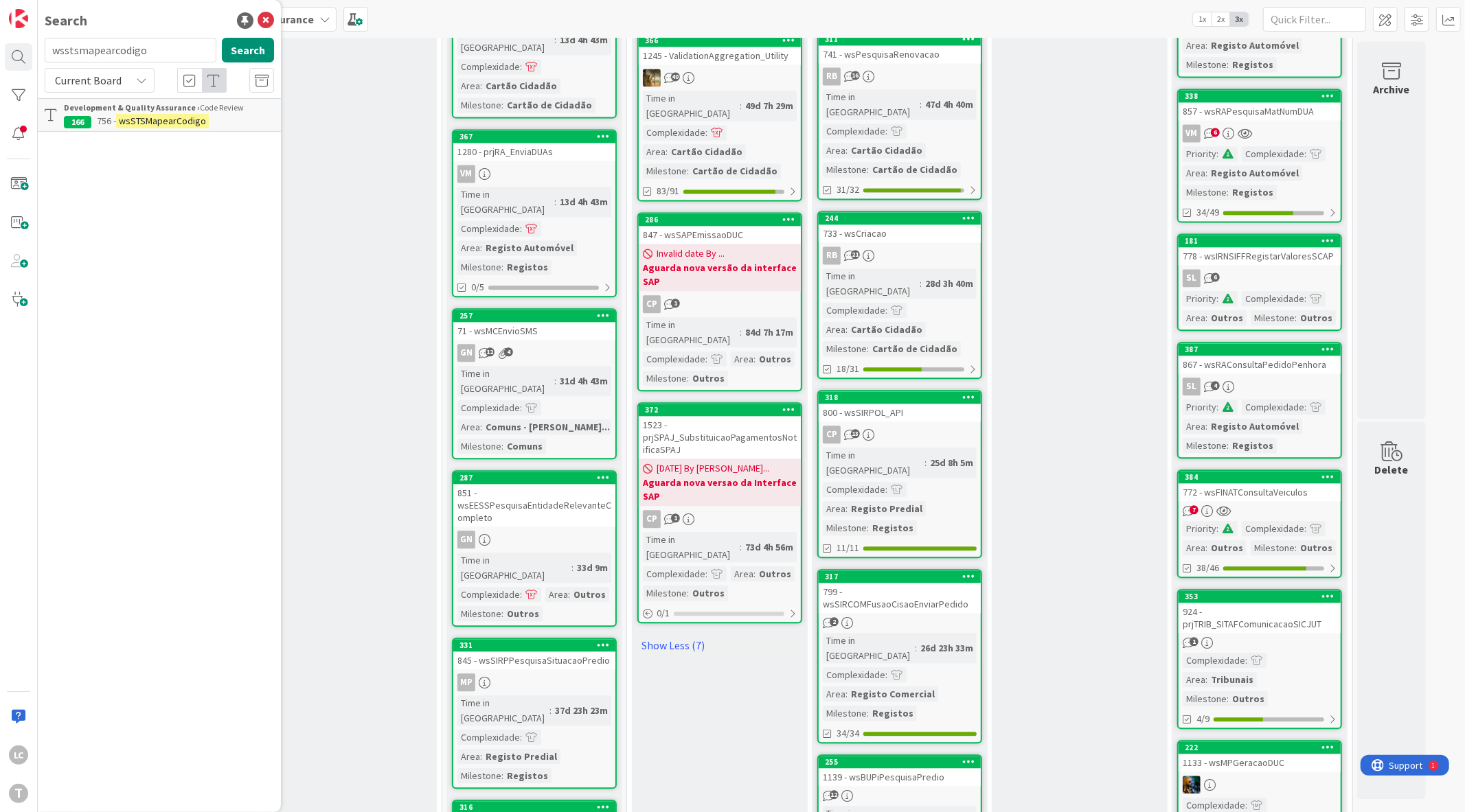
click at [80, 50] on input "wsstsmapearcodigo" at bounding box center [130, 50] width 172 height 25
type input "wsbupieliminapredio"
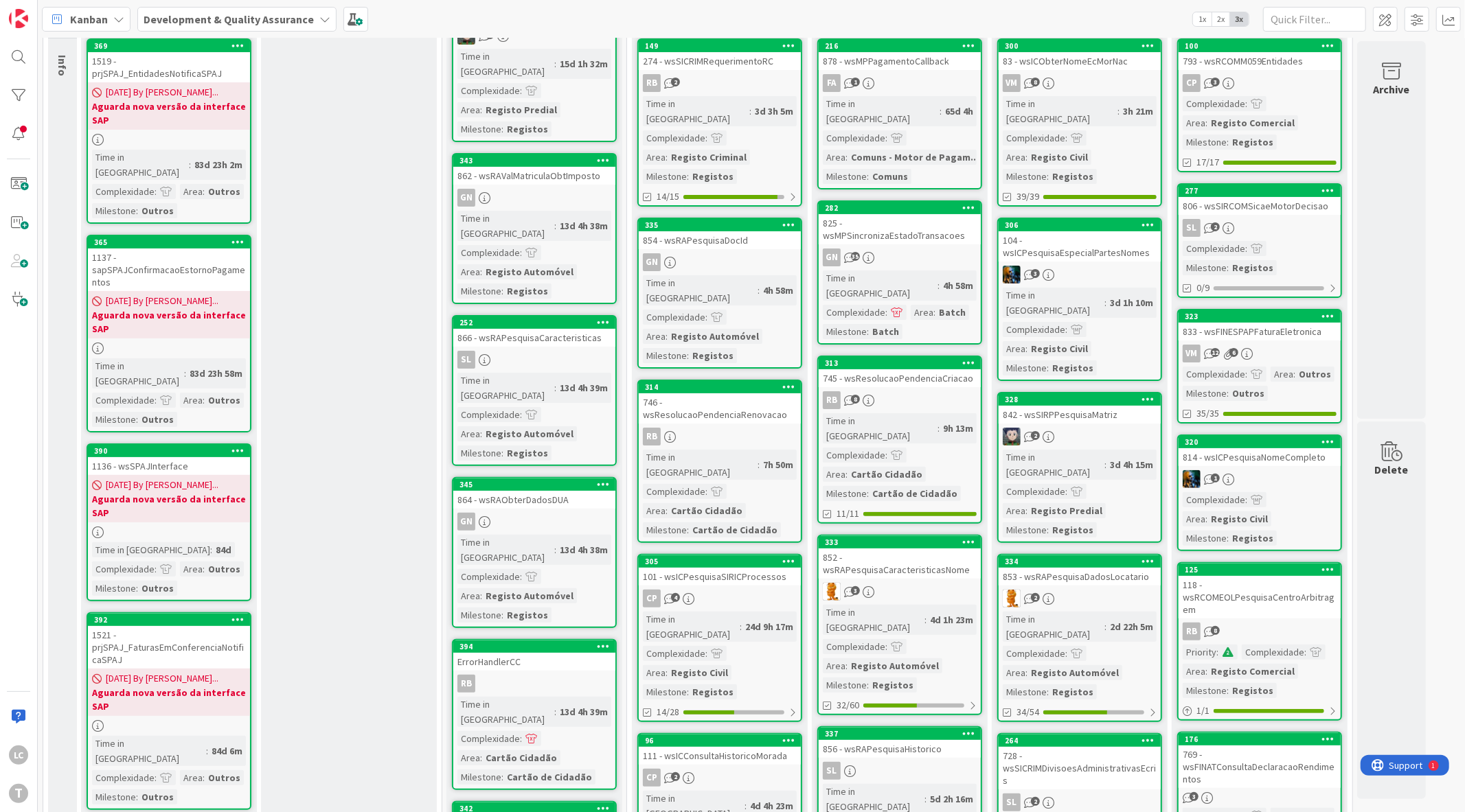
scroll to position [0, 0]
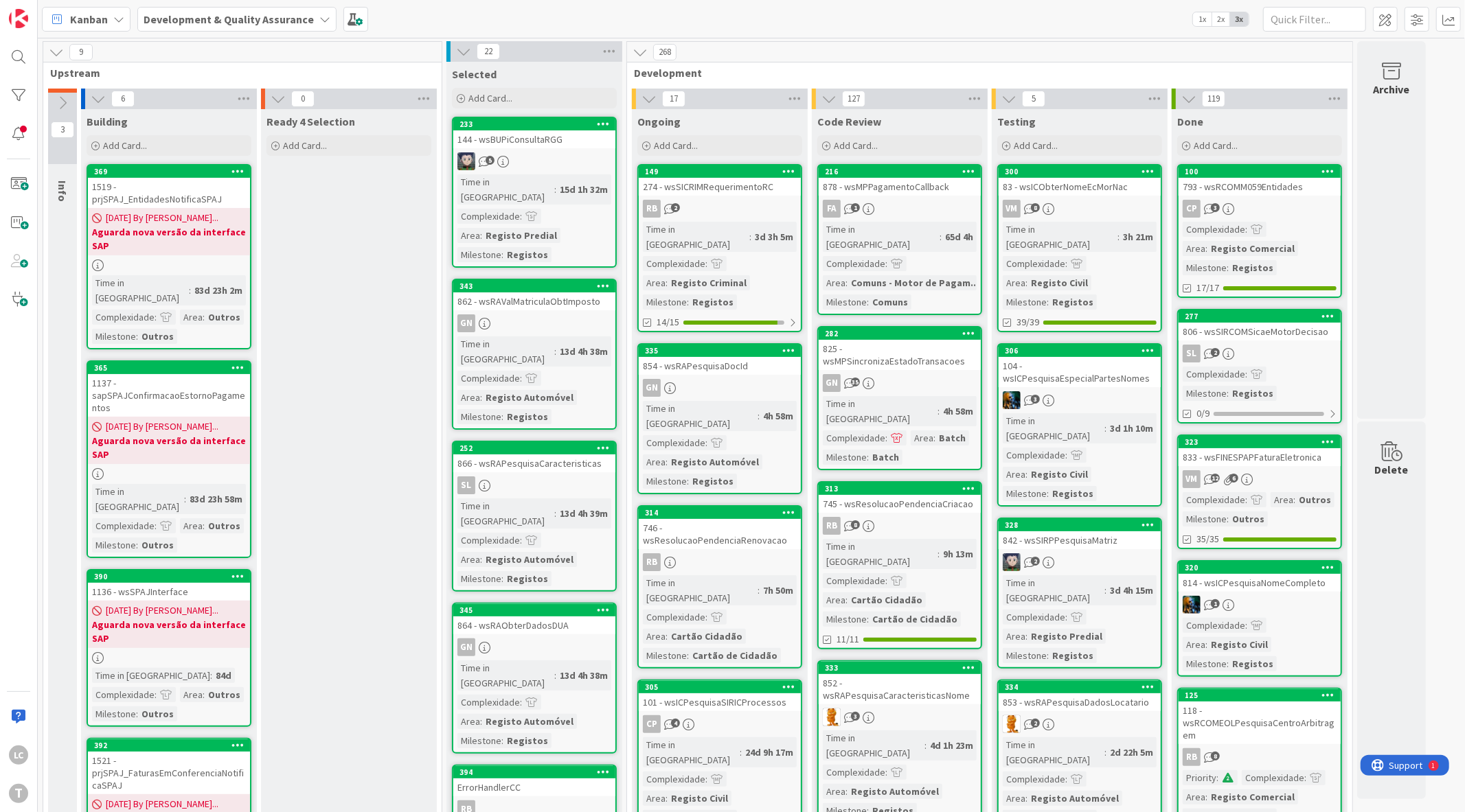
click at [963, 21] on div "Kanban Development & Quality Assurance 1x 2x 3x" at bounding box center [751, 19] width 1428 height 37
click at [1053, 21] on div "Kanban Development & Quality Assurance 1x 2x 3x" at bounding box center [751, 19] width 1428 height 37
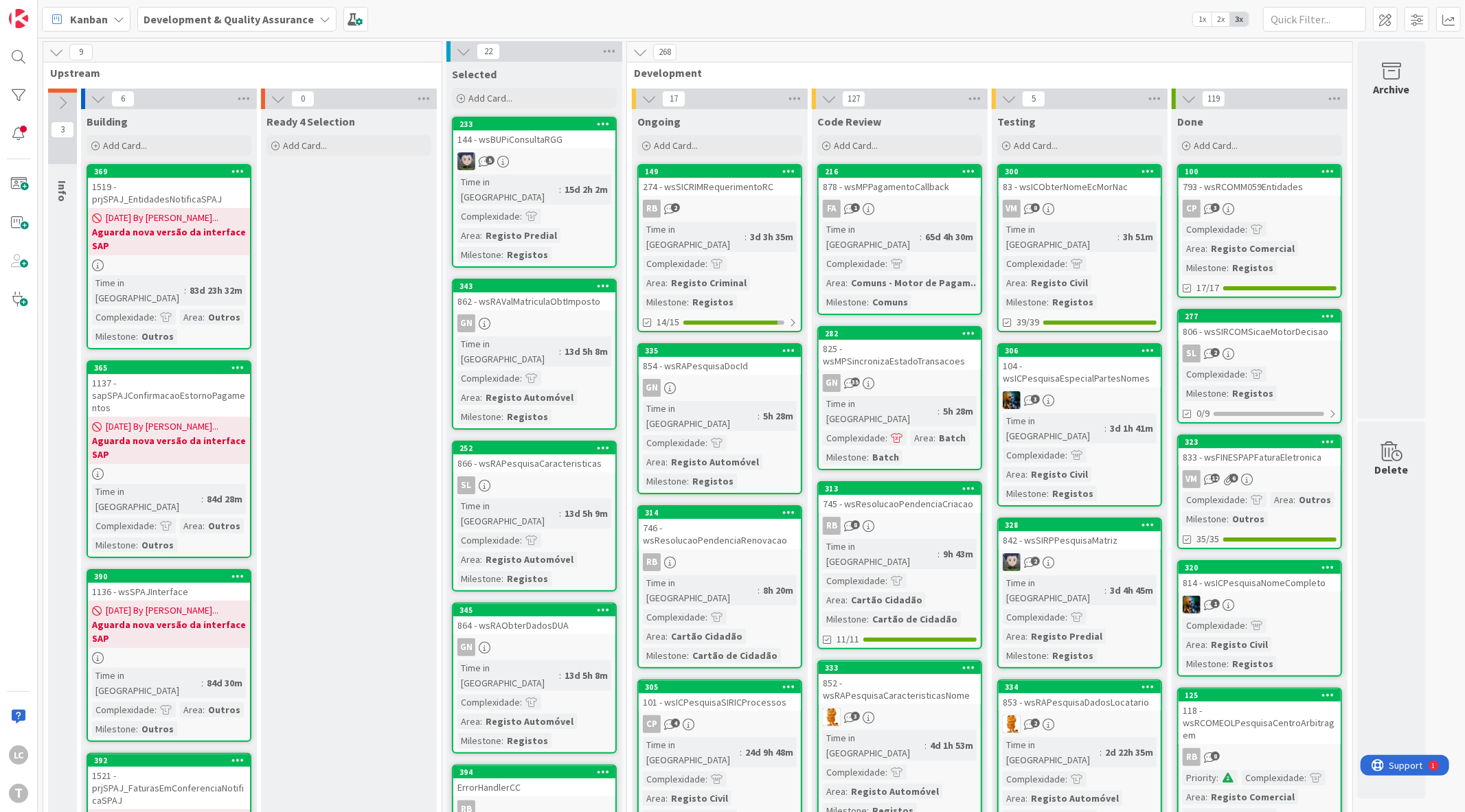
click at [850, 21] on div "Kanban Development & Quality Assurance 1x 2x 3x" at bounding box center [751, 19] width 1428 height 37
